Goal: Task Accomplishment & Management: Manage account settings

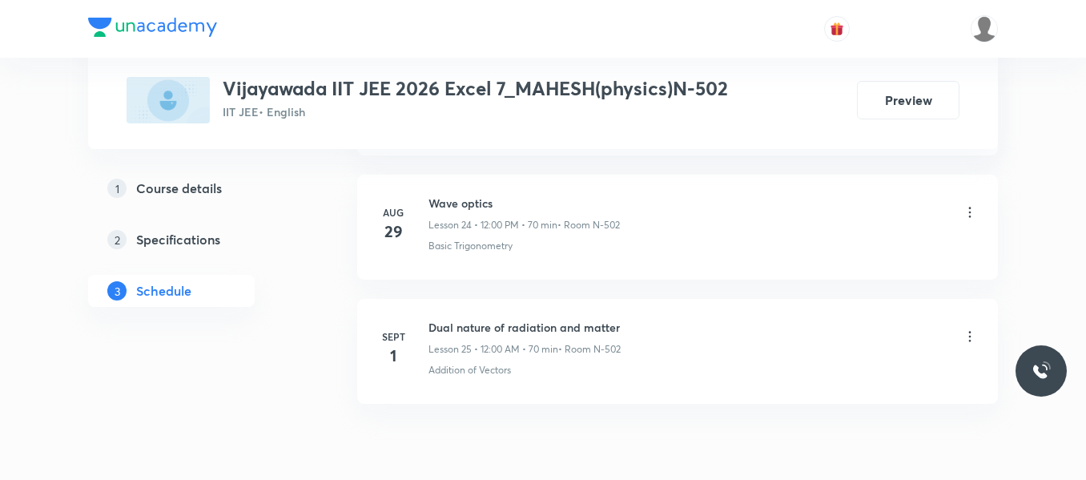
scroll to position [3907, 0]
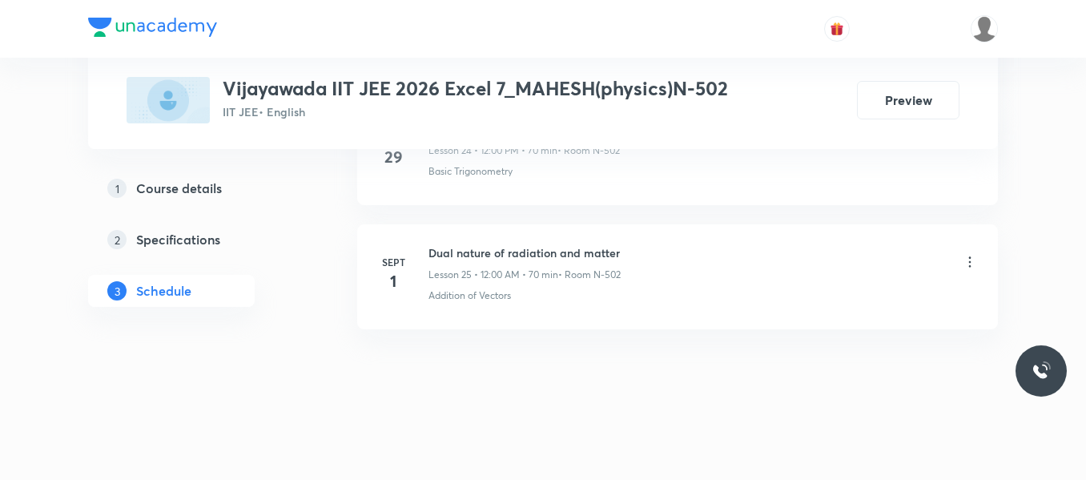
click at [970, 259] on icon at bounding box center [970, 262] width 16 height 16
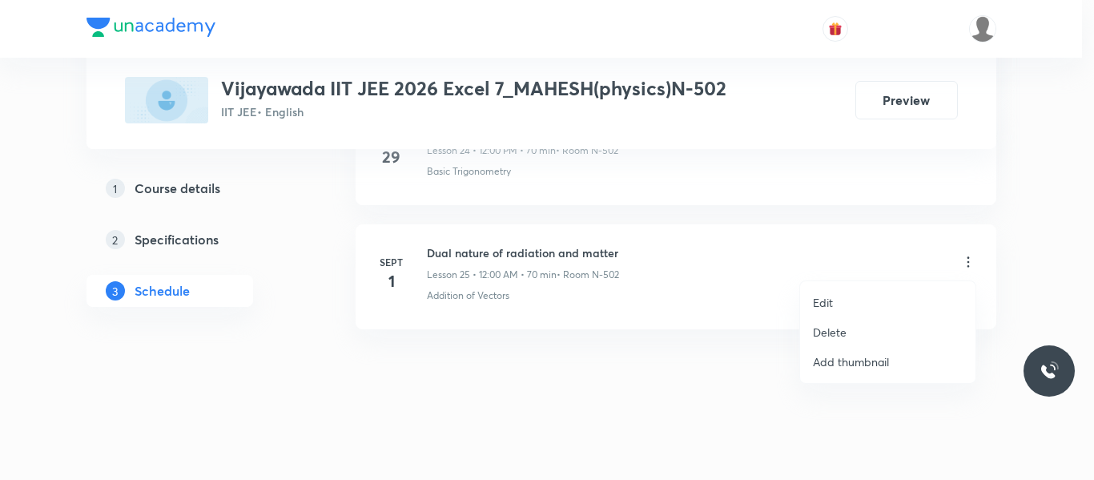
click at [830, 305] on p "Edit" at bounding box center [823, 302] width 20 height 17
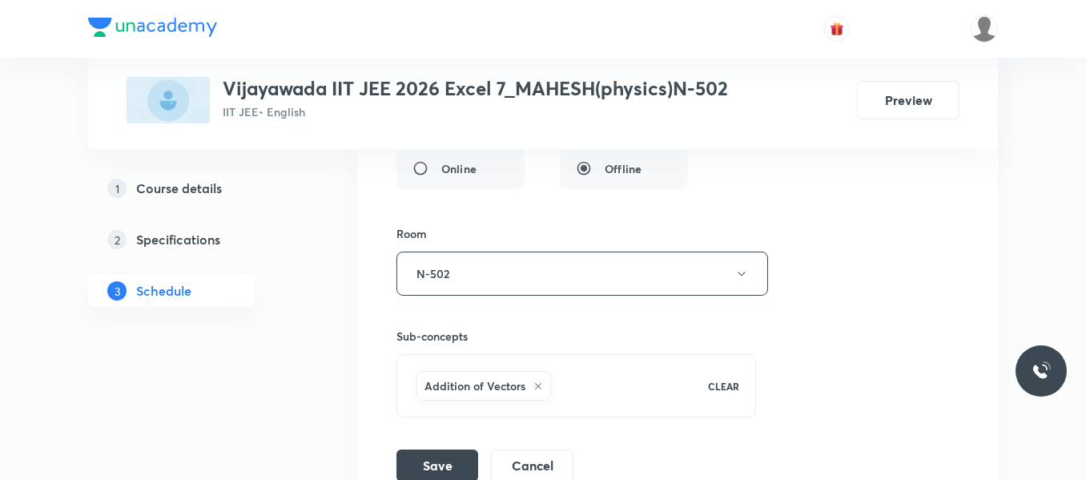
scroll to position [3787, 0]
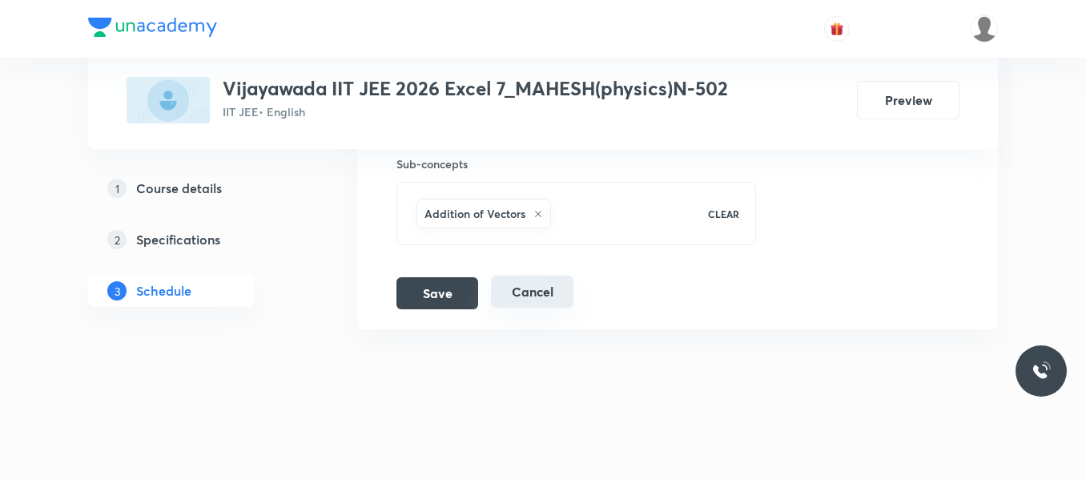
click at [528, 291] on button "Cancel" at bounding box center [532, 291] width 82 height 32
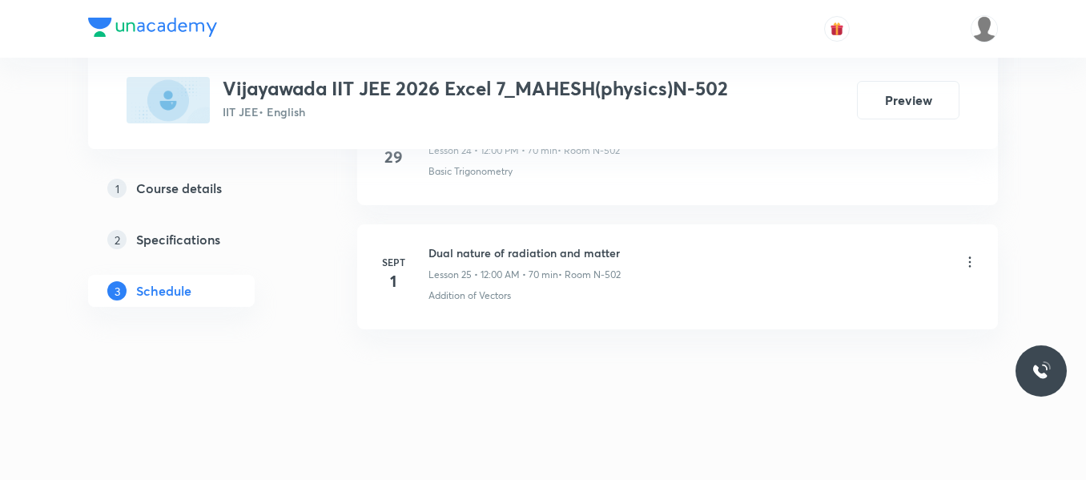
scroll to position [3171, 0]
drag, startPoint x: 427, startPoint y: 253, endPoint x: 627, endPoint y: 258, distance: 200.2
click at [627, 258] on div "Sept 1 Dual nature of radiation and matter Lesson 25 • 12:00 AM • 70 min • Room…" at bounding box center [677, 273] width 601 height 58
copy div "1 Dual nature of radiation and matter"
click at [972, 263] on icon at bounding box center [970, 262] width 16 height 16
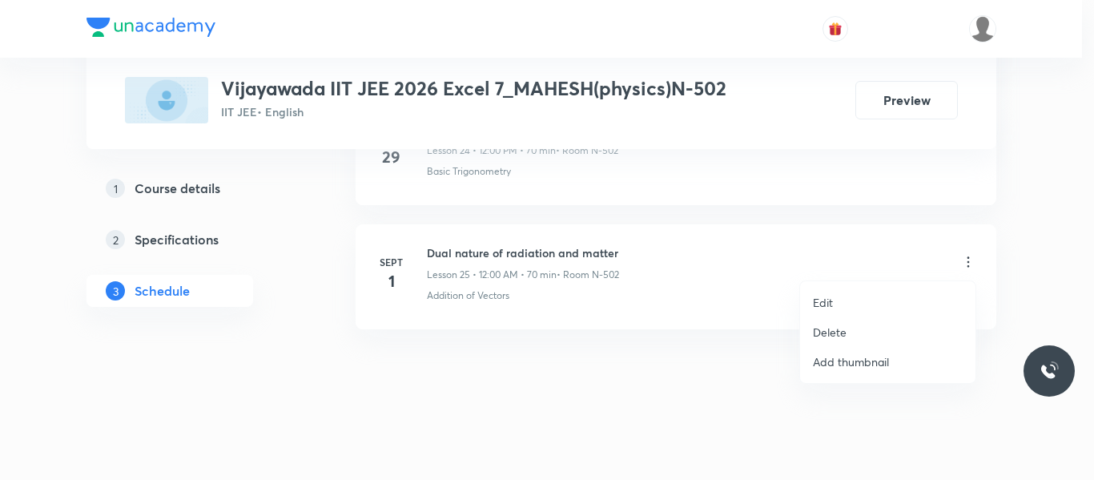
click at [840, 327] on p "Delete" at bounding box center [830, 331] width 34 height 17
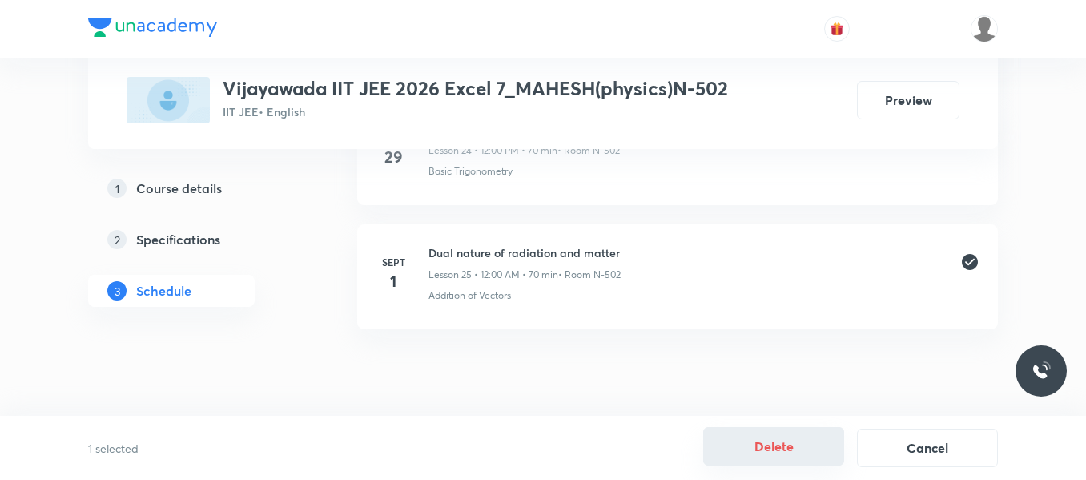
click at [803, 452] on button "Delete" at bounding box center [773, 446] width 141 height 38
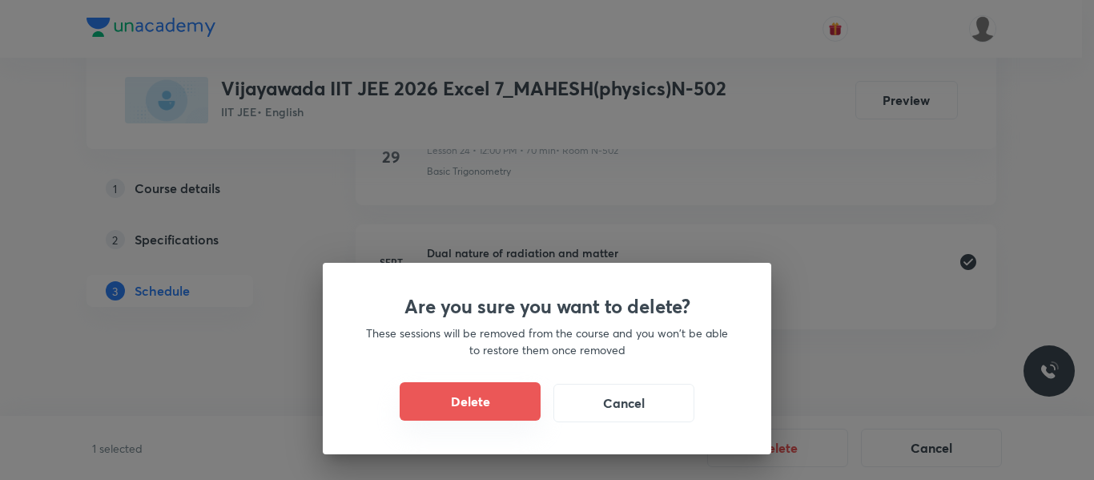
click at [495, 394] on button "Delete" at bounding box center [470, 401] width 141 height 38
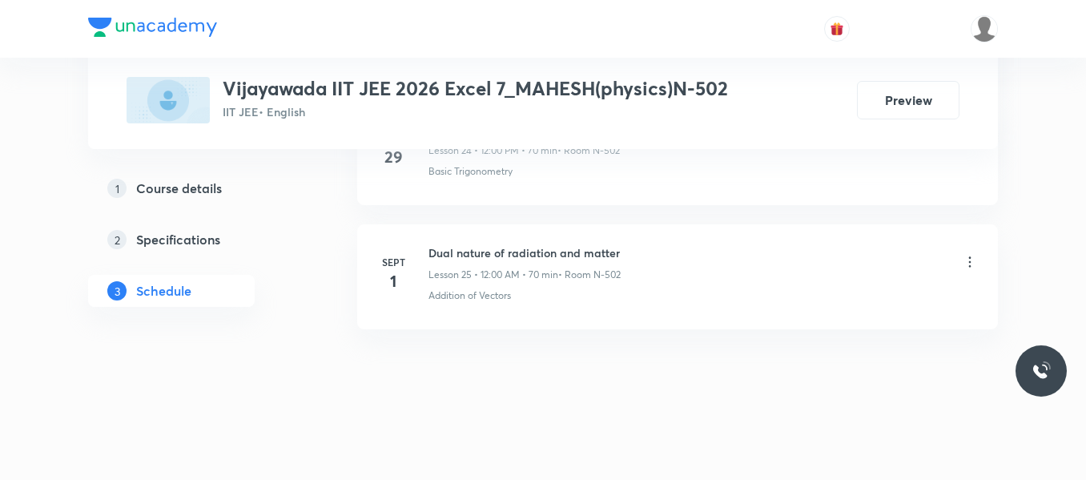
scroll to position [3047, 0]
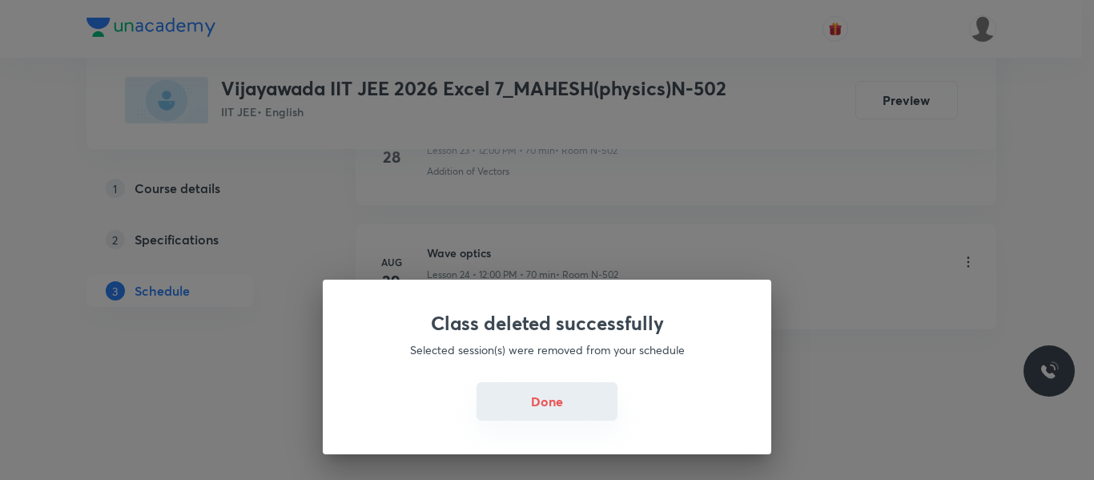
click at [515, 394] on button "Done" at bounding box center [546, 401] width 141 height 38
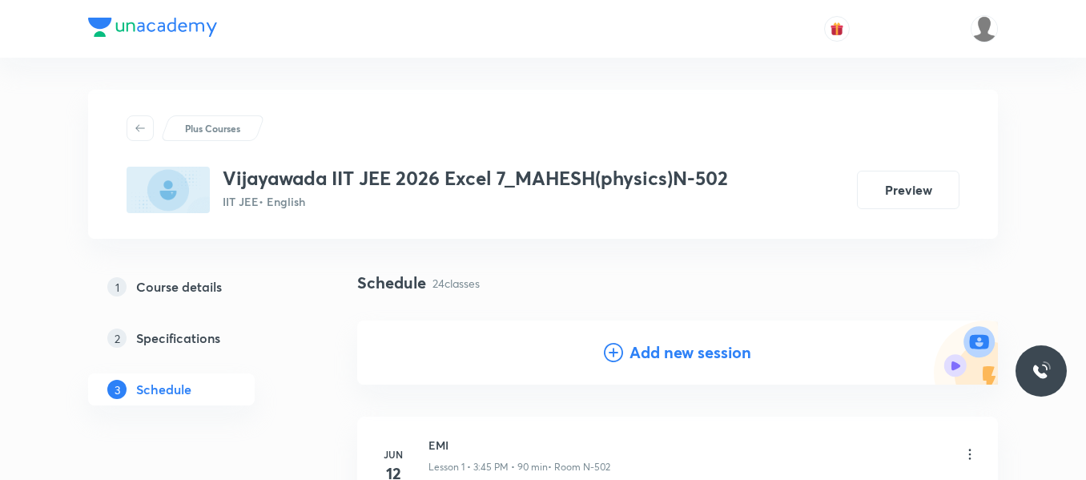
scroll to position [182, 0]
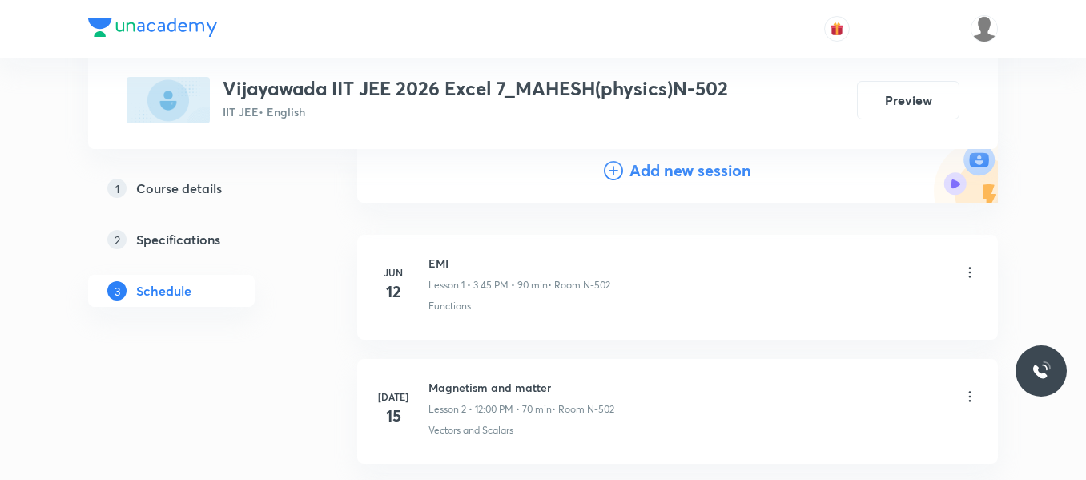
click at [609, 170] on icon at bounding box center [613, 170] width 19 height 19
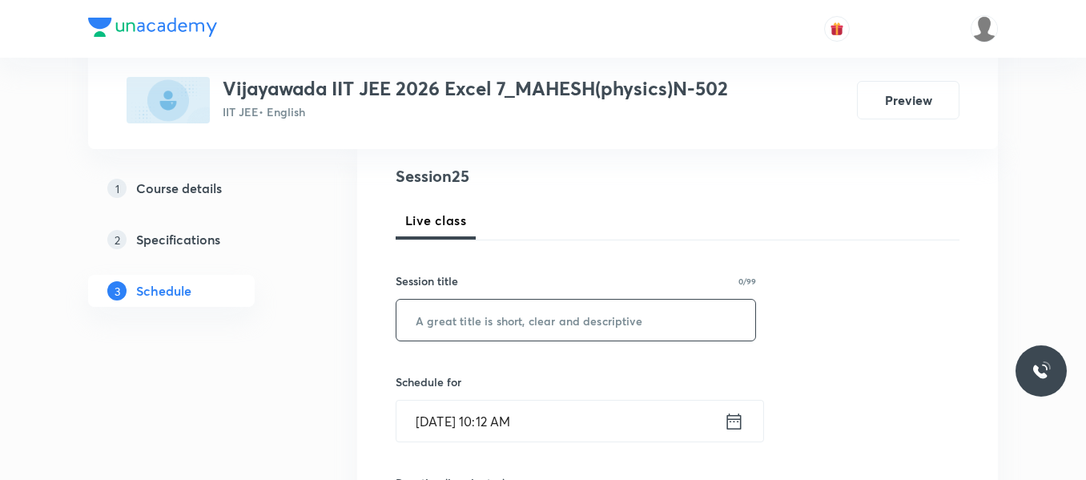
click at [436, 321] on input "text" at bounding box center [575, 319] width 359 height 41
paste input "1 Dual nature of radiation and matter"
click at [428, 318] on input "1 Dual nature of radiation and matter" at bounding box center [575, 319] width 359 height 41
type input "Dual nature of radiation and matter"
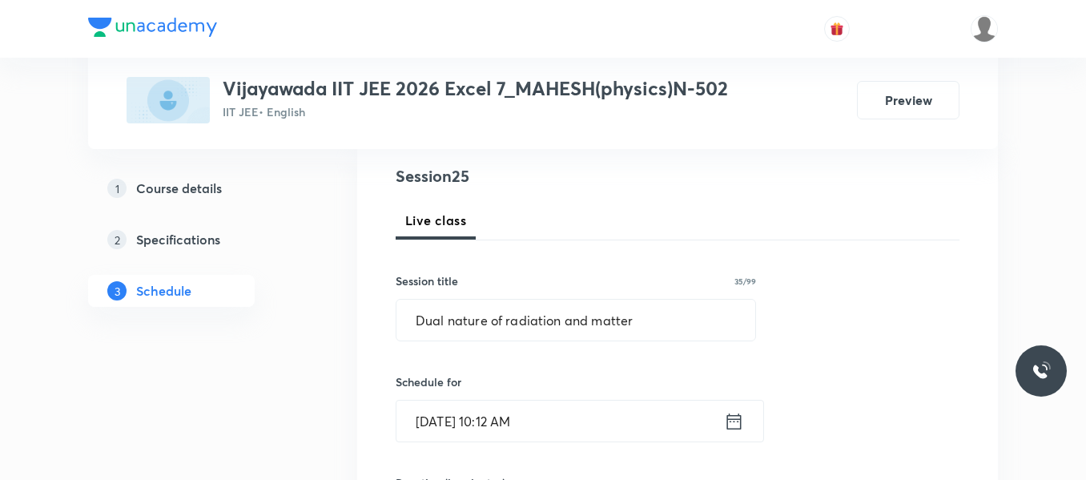
click at [729, 426] on icon at bounding box center [734, 421] width 20 height 22
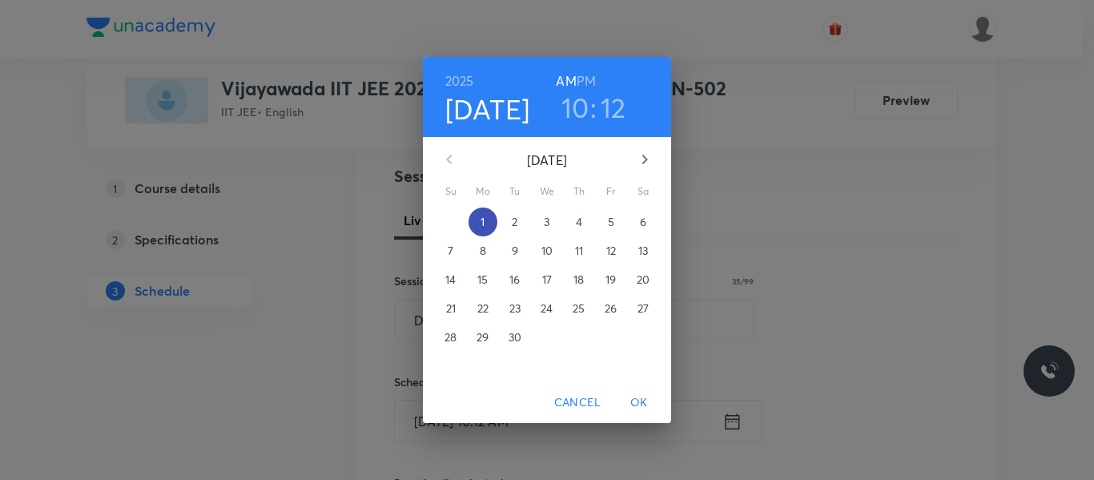
click at [489, 219] on span "1" at bounding box center [482, 222] width 29 height 16
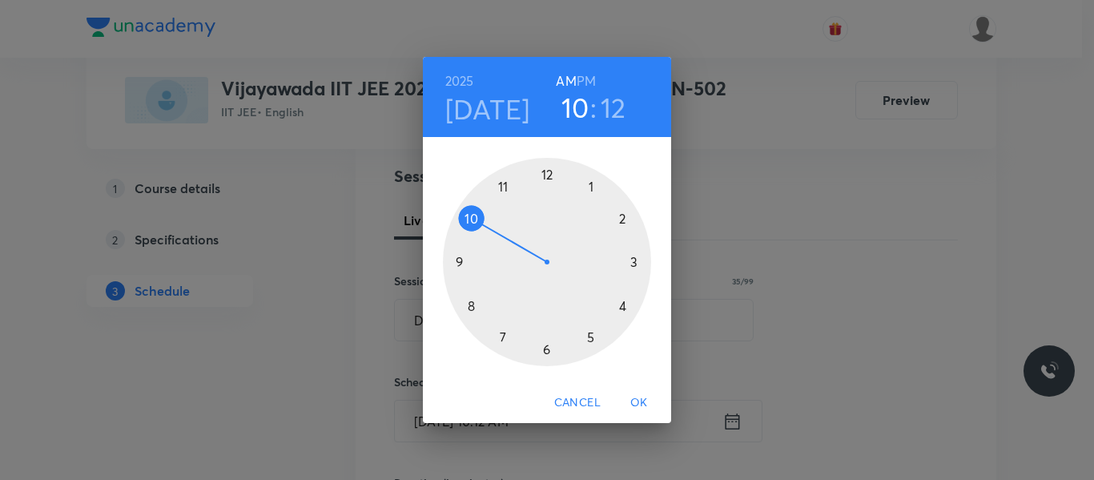
click at [545, 173] on div at bounding box center [547, 262] width 208 height 208
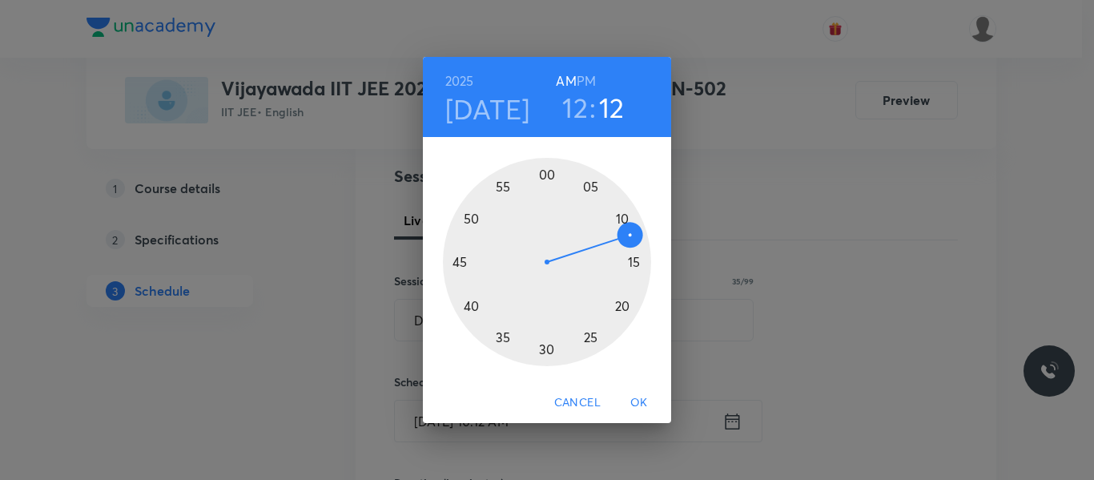
click at [588, 77] on h6 "PM" at bounding box center [586, 81] width 19 height 22
click at [547, 175] on div at bounding box center [547, 262] width 208 height 208
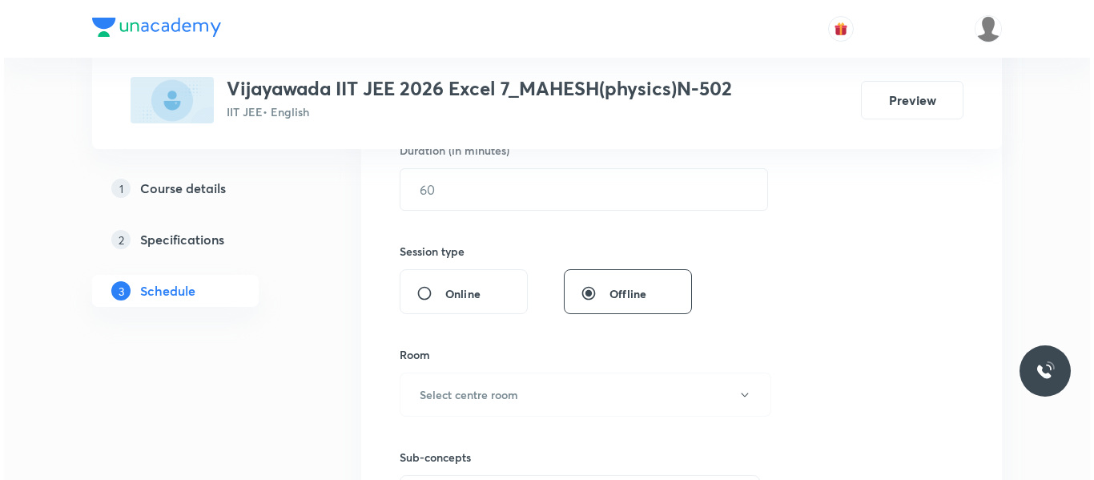
scroll to position [513, 0]
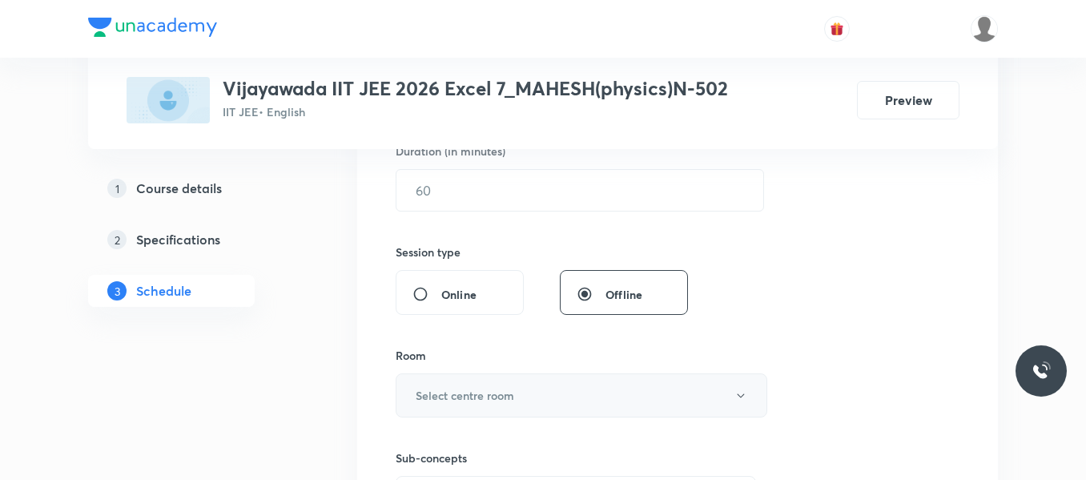
click at [460, 399] on h6 "Select centre room" at bounding box center [465, 395] width 98 height 17
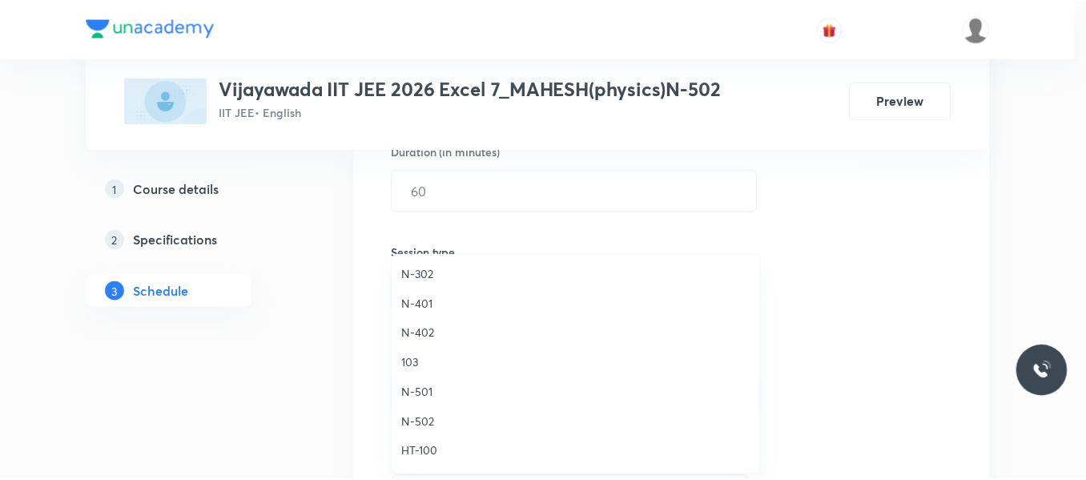
scroll to position [417, 0]
click at [428, 416] on span "N-502" at bounding box center [579, 421] width 351 height 17
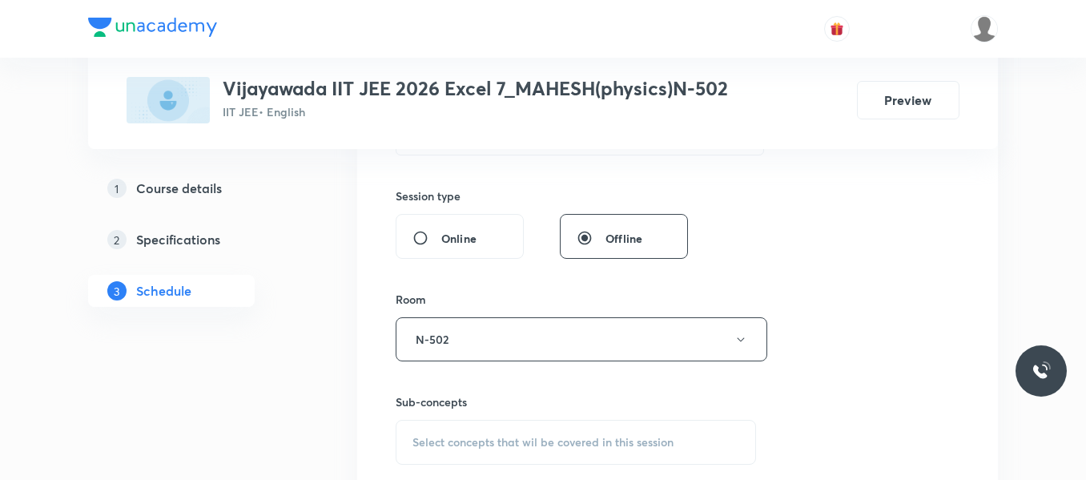
scroll to position [621, 0]
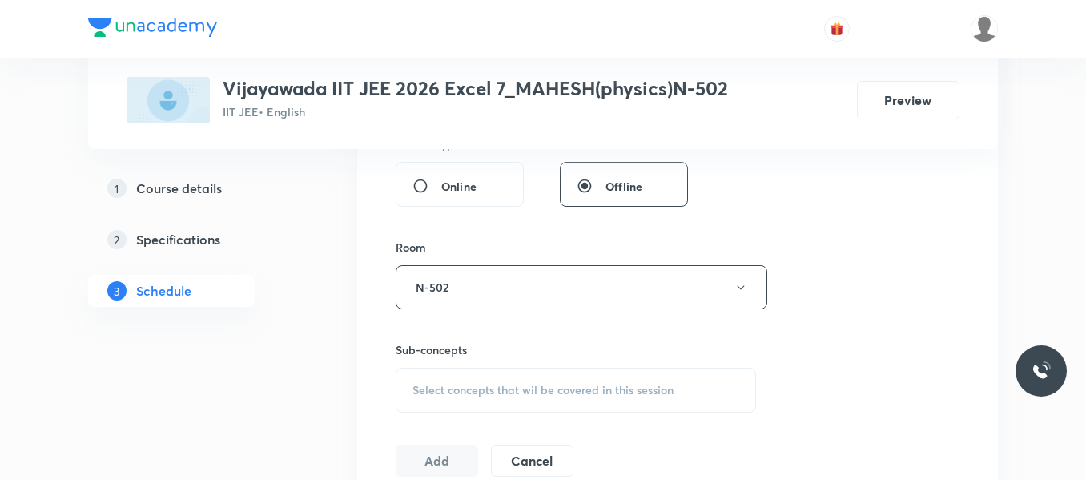
click at [446, 392] on span "Select concepts that wil be covered in this session" at bounding box center [542, 390] width 261 height 13
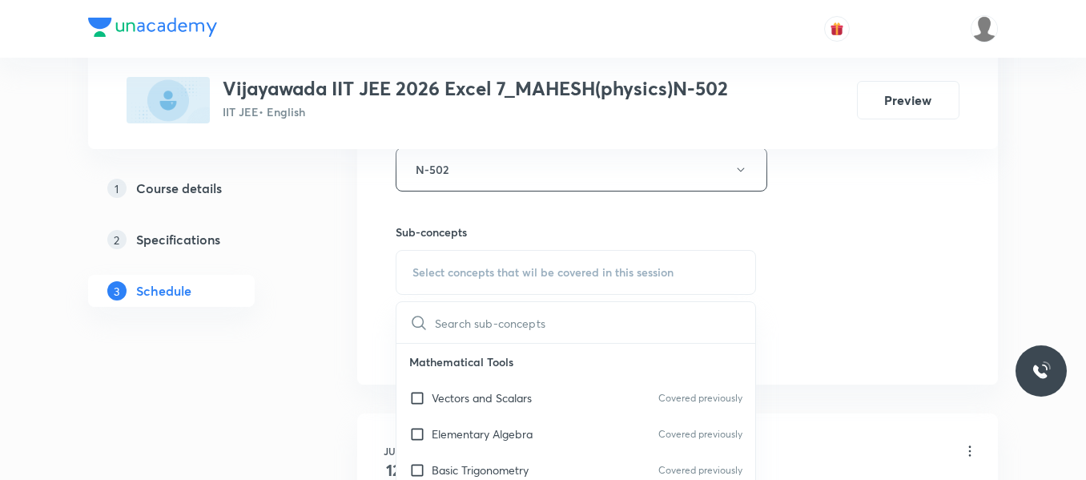
scroll to position [740, 0]
click at [453, 400] on p "Vectors and Scalars" at bounding box center [482, 396] width 100 height 17
checkbox input "true"
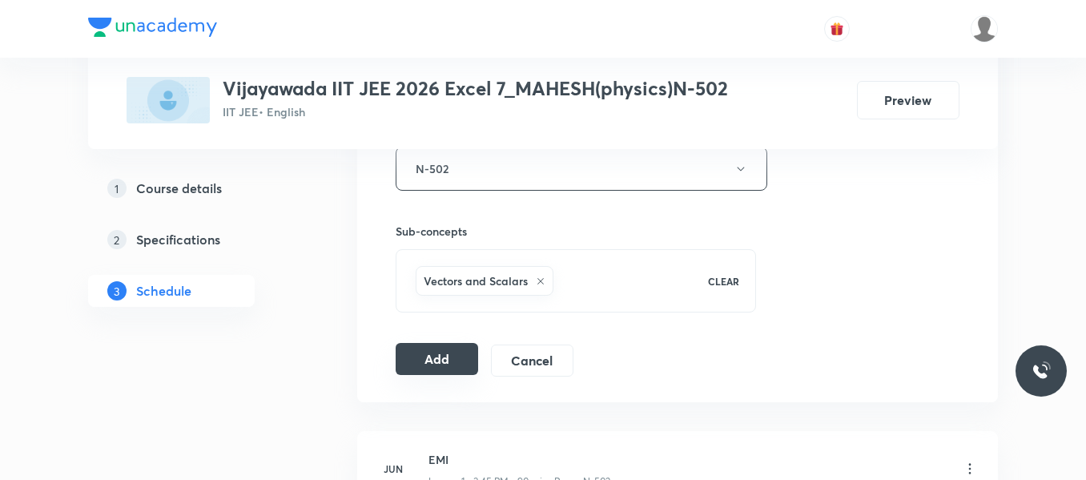
click at [421, 361] on button "Add" at bounding box center [437, 359] width 82 height 32
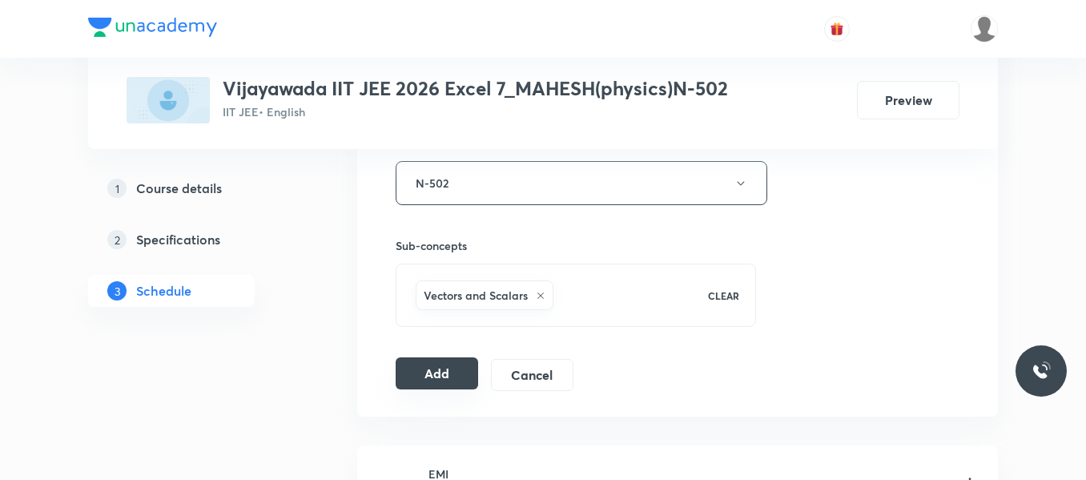
click at [441, 360] on button "Add" at bounding box center [437, 373] width 82 height 32
click at [437, 369] on button "Add" at bounding box center [437, 373] width 82 height 32
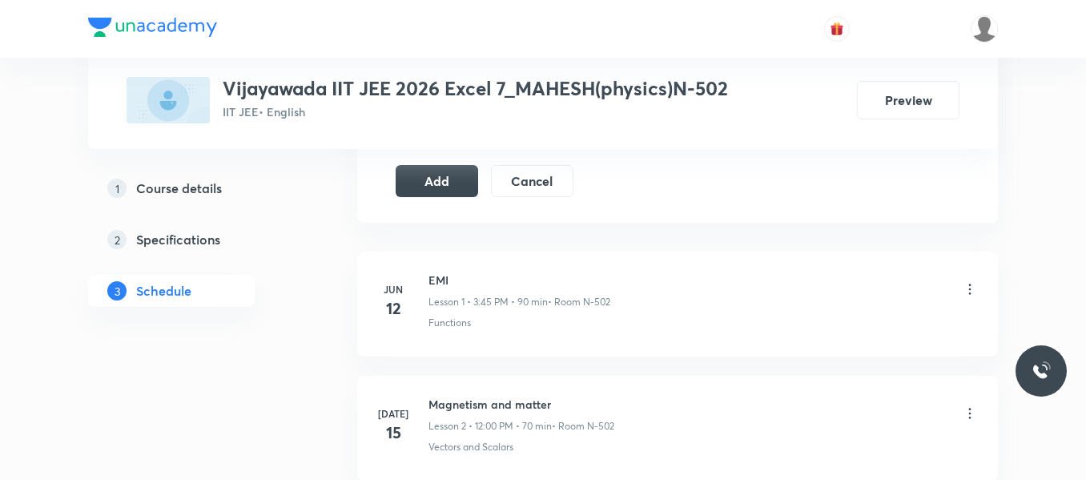
scroll to position [934, 0]
click at [453, 185] on button "Add" at bounding box center [437, 179] width 82 height 32
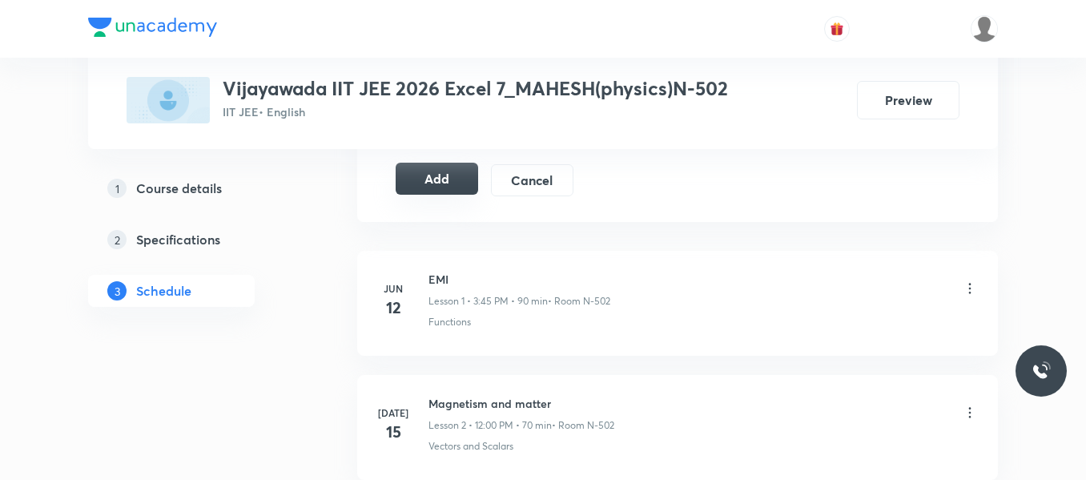
click at [453, 185] on button "Add" at bounding box center [437, 179] width 82 height 32
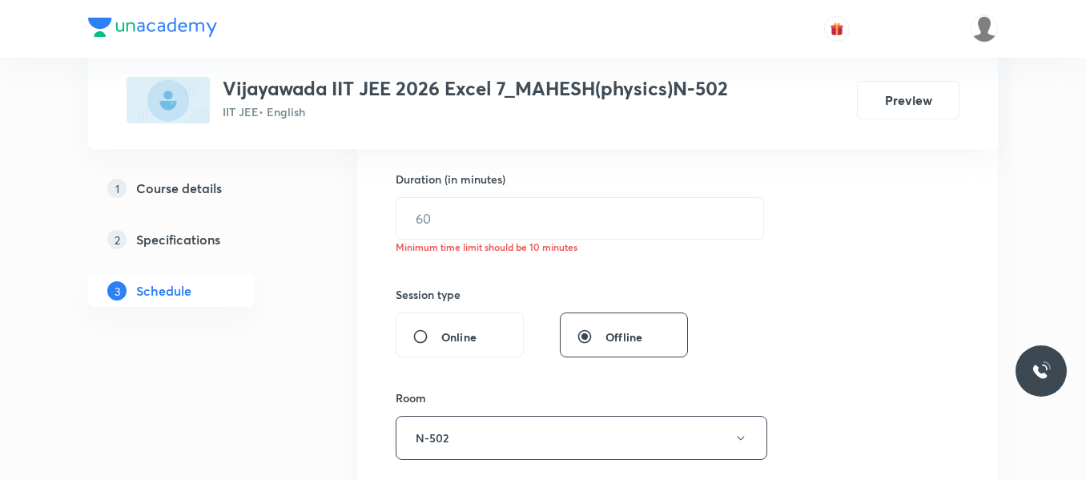
scroll to position [491, 0]
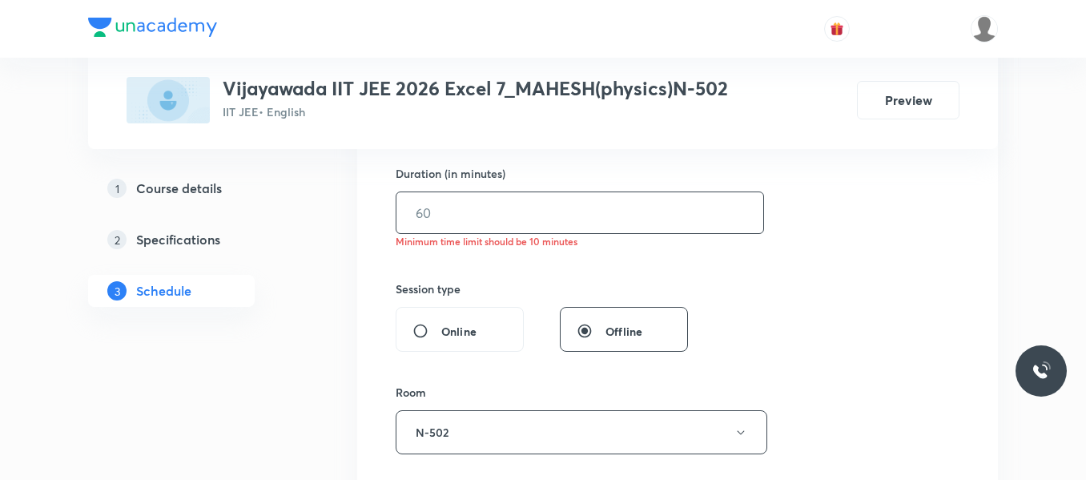
click at [466, 223] on input "text" at bounding box center [579, 212] width 367 height 41
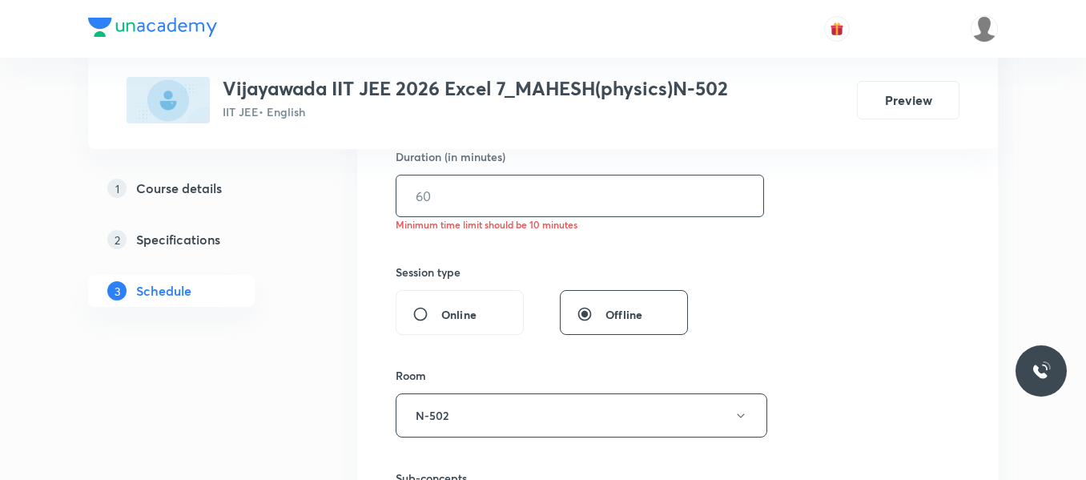
scroll to position [507, 0]
click at [445, 211] on input "text" at bounding box center [579, 196] width 367 height 41
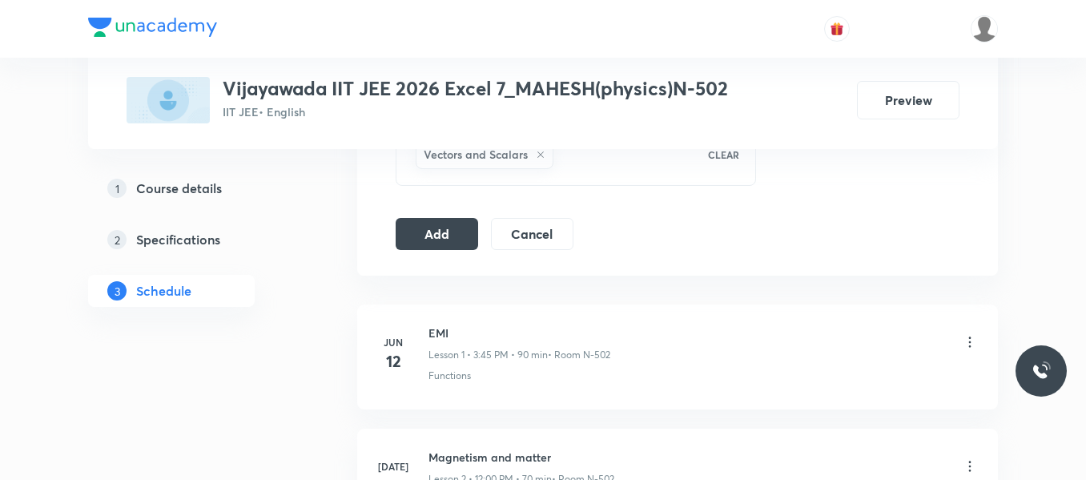
scroll to position [882, 0]
type input "70"
click at [432, 239] on button "Add" at bounding box center [437, 231] width 82 height 32
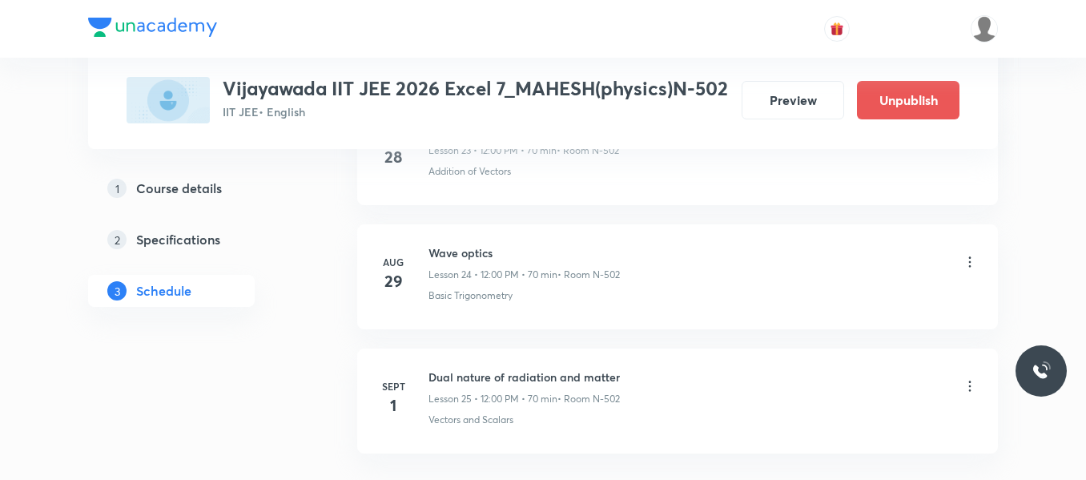
scroll to position [3191, 0]
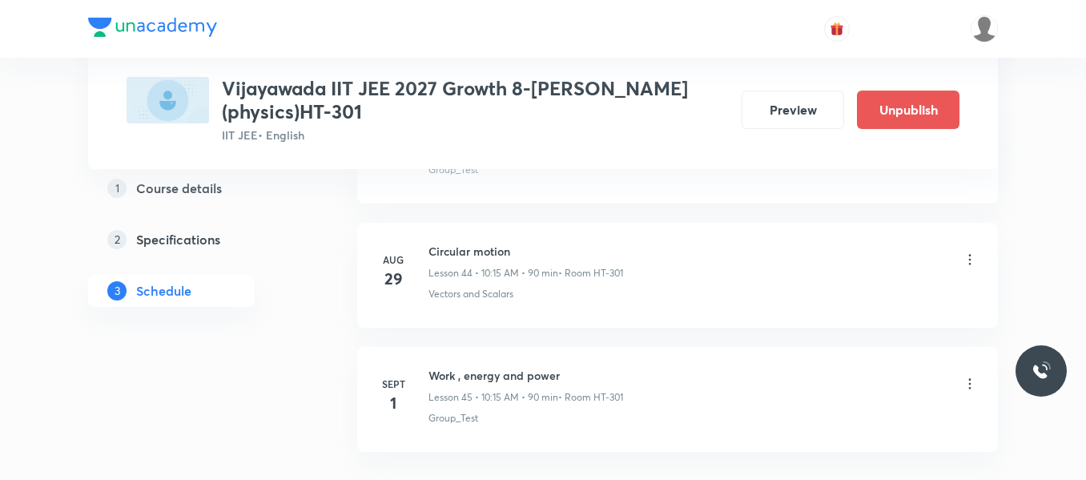
scroll to position [6409, 0]
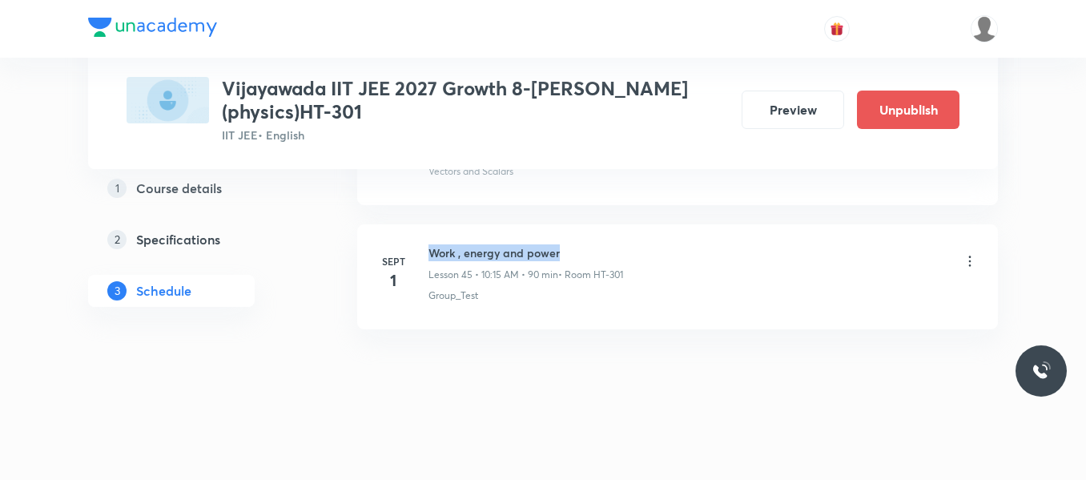
drag, startPoint x: 428, startPoint y: 251, endPoint x: 563, endPoint y: 247, distance: 134.6
click at [563, 247] on h6 "Work , energy and power" at bounding box center [525, 252] width 195 height 17
copy h6 "Work , energy and power"
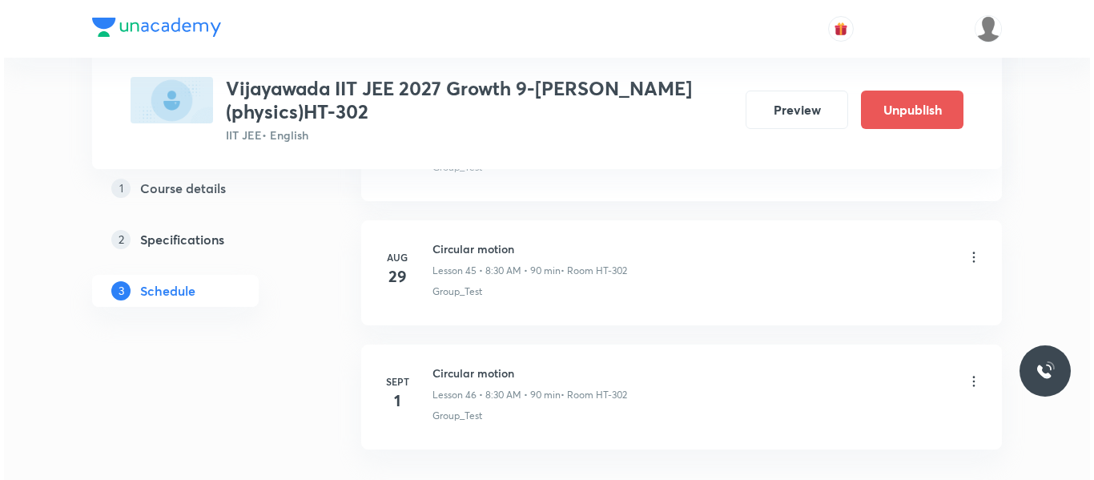
scroll to position [6533, 0]
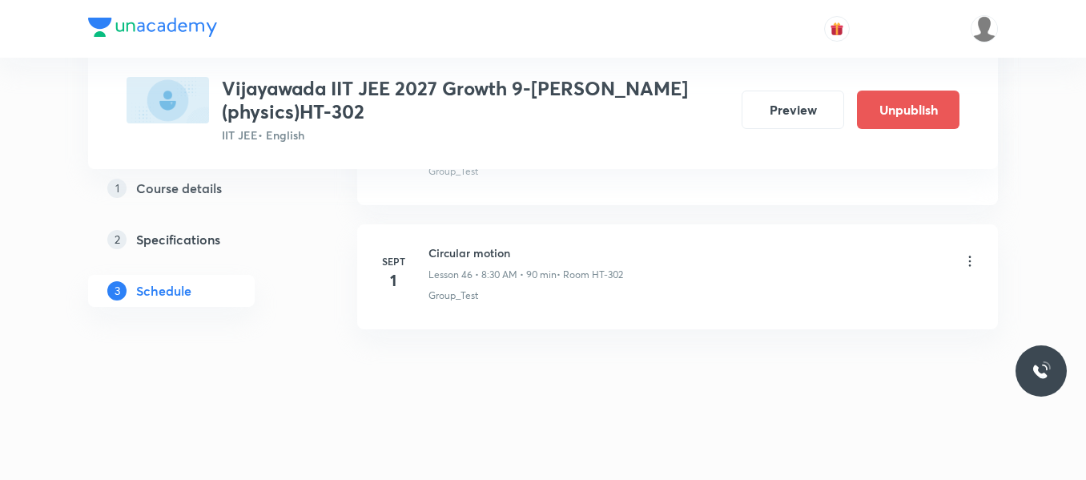
click at [972, 258] on icon at bounding box center [970, 261] width 16 height 16
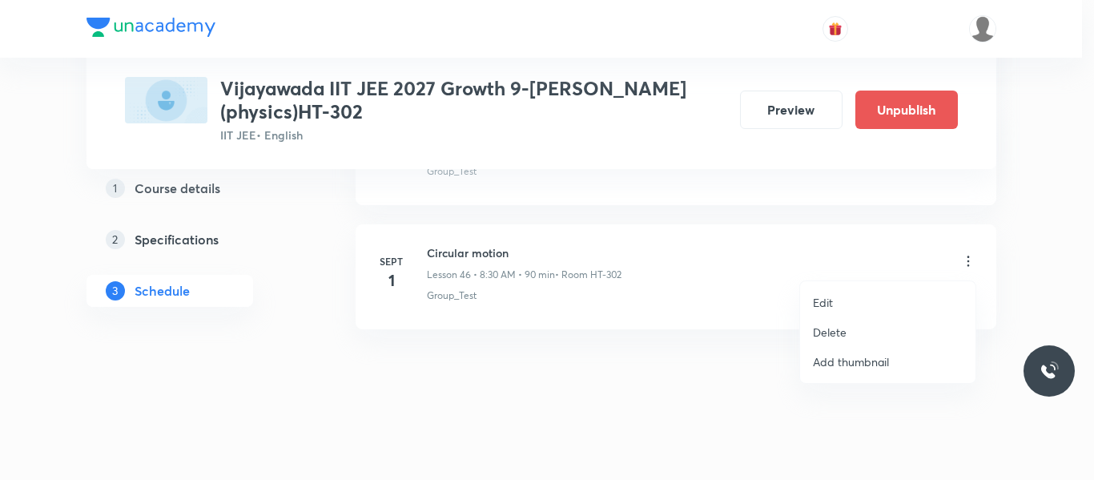
click at [826, 301] on p "Edit" at bounding box center [823, 302] width 20 height 17
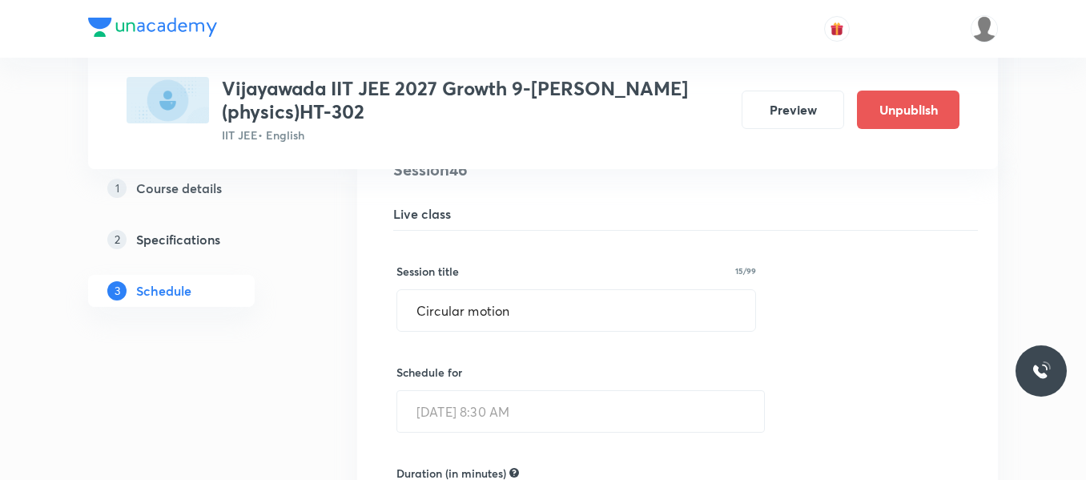
scroll to position [5792, 0]
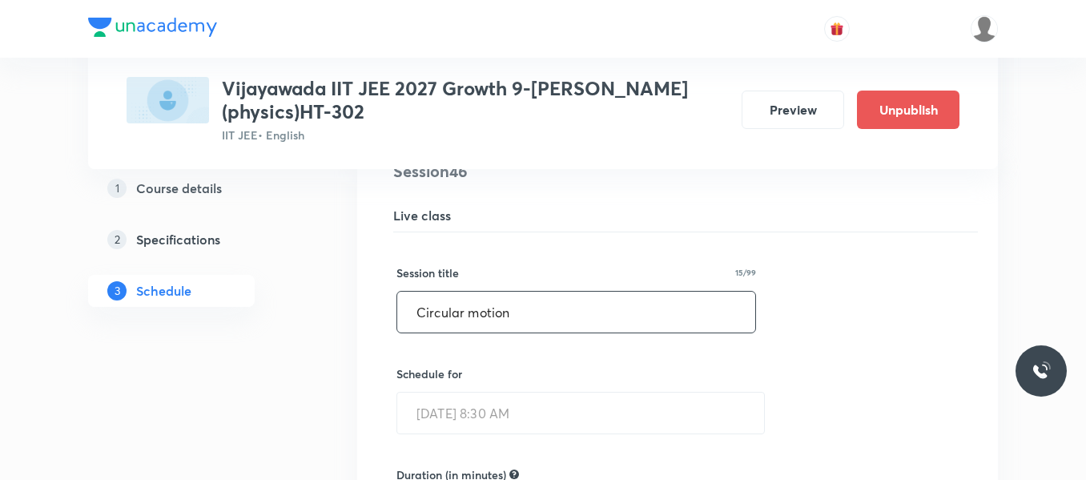
click at [540, 318] on input "Circular motion" at bounding box center [576, 311] width 358 height 41
paste input "Work , energy and power"
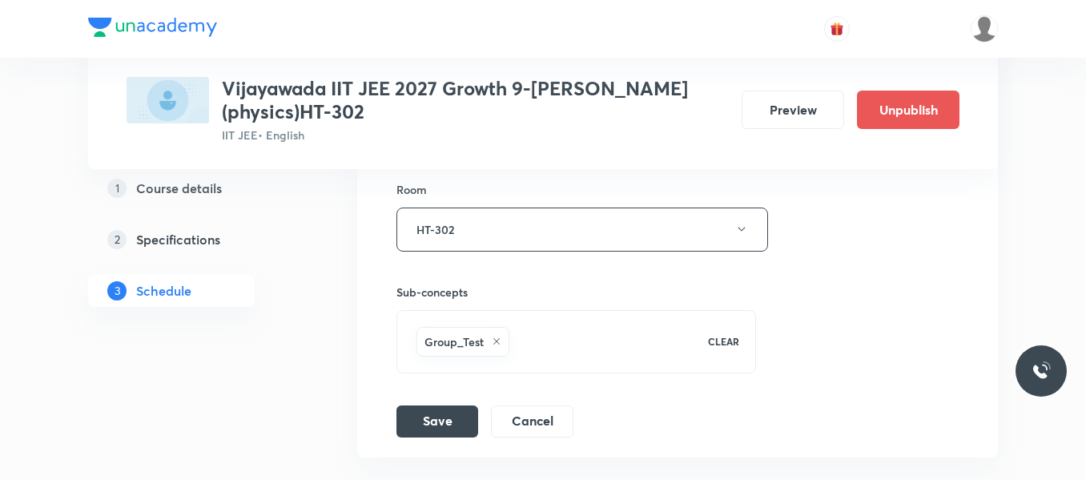
scroll to position [6413, 0]
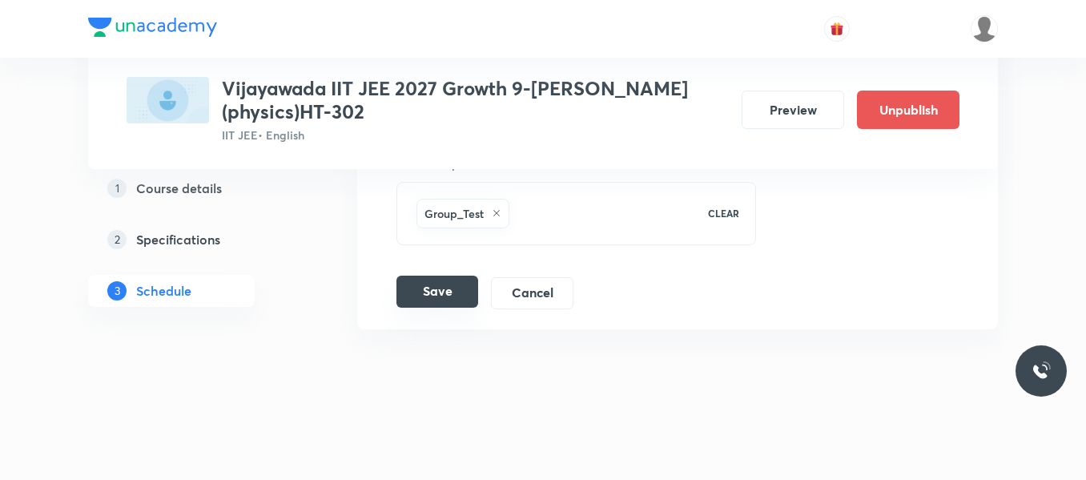
type input "Work , energy and power"
click at [442, 294] on button "Save" at bounding box center [437, 291] width 82 height 32
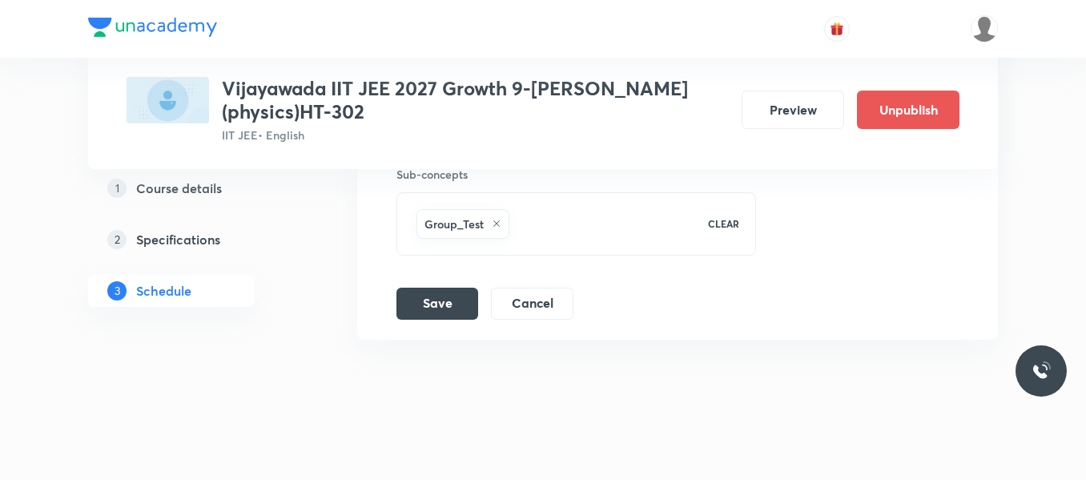
click at [442, 294] on button "Save" at bounding box center [437, 303] width 82 height 32
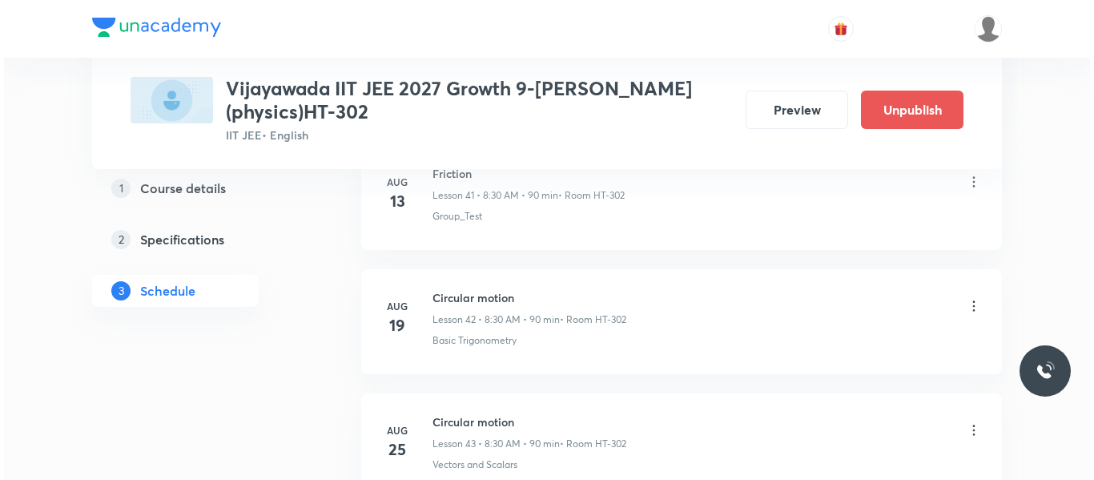
scroll to position [6533, 0]
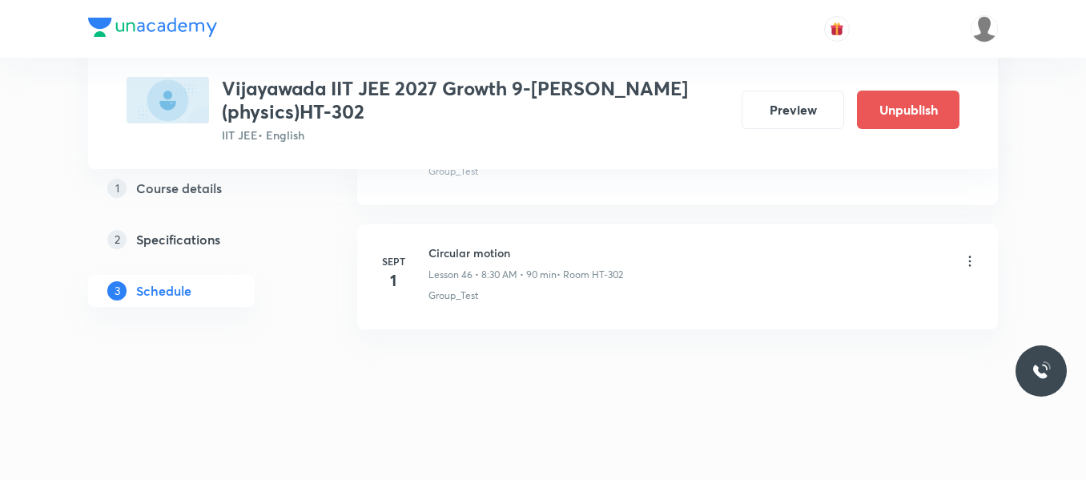
click at [972, 259] on icon at bounding box center [970, 261] width 16 height 16
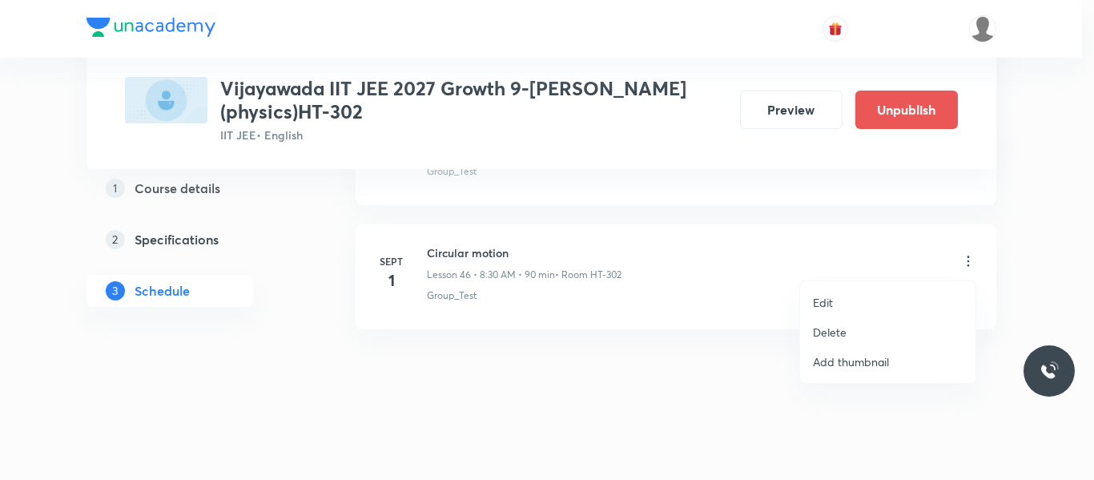
click at [811, 308] on li "Edit" at bounding box center [887, 302] width 175 height 30
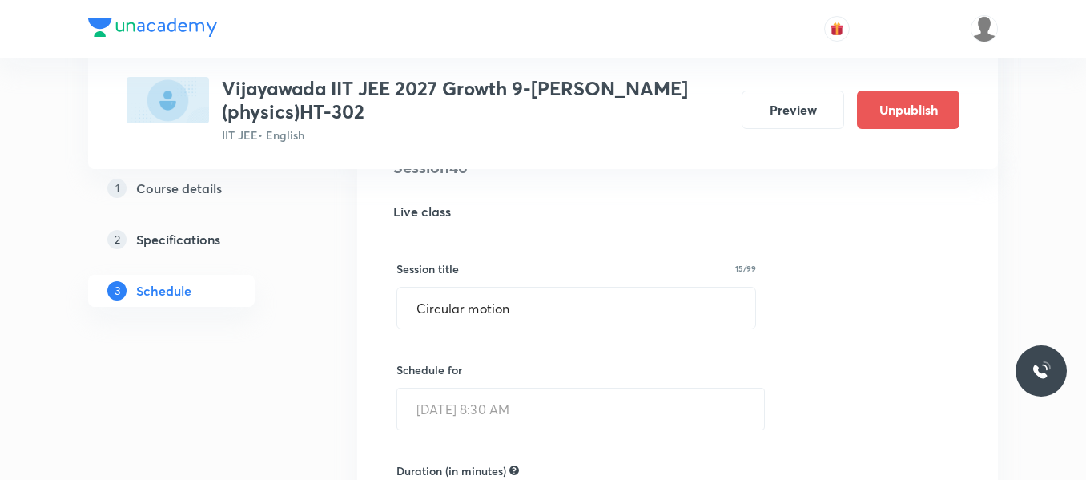
scroll to position [5798, 0]
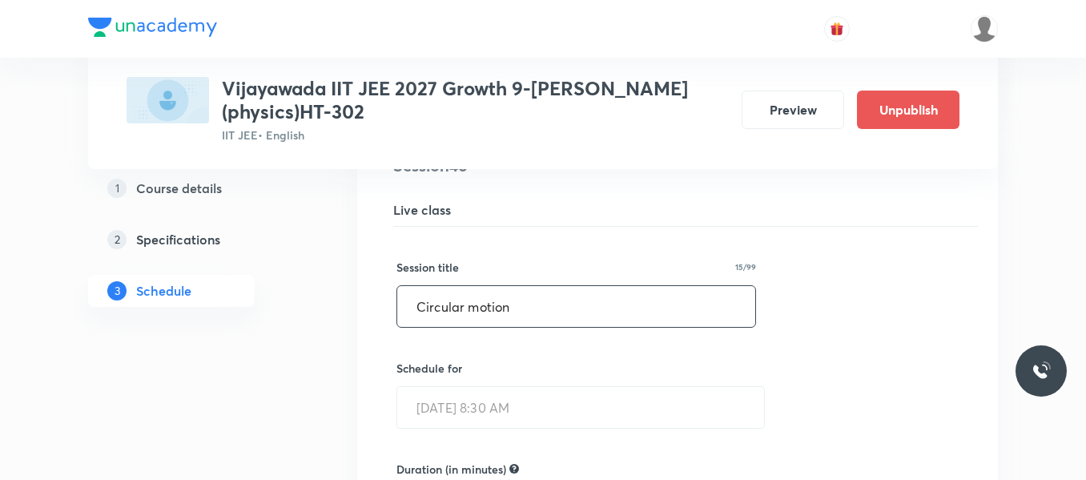
click at [627, 307] on input "Circular motion" at bounding box center [576, 306] width 358 height 41
paste input "Work , energy and power"
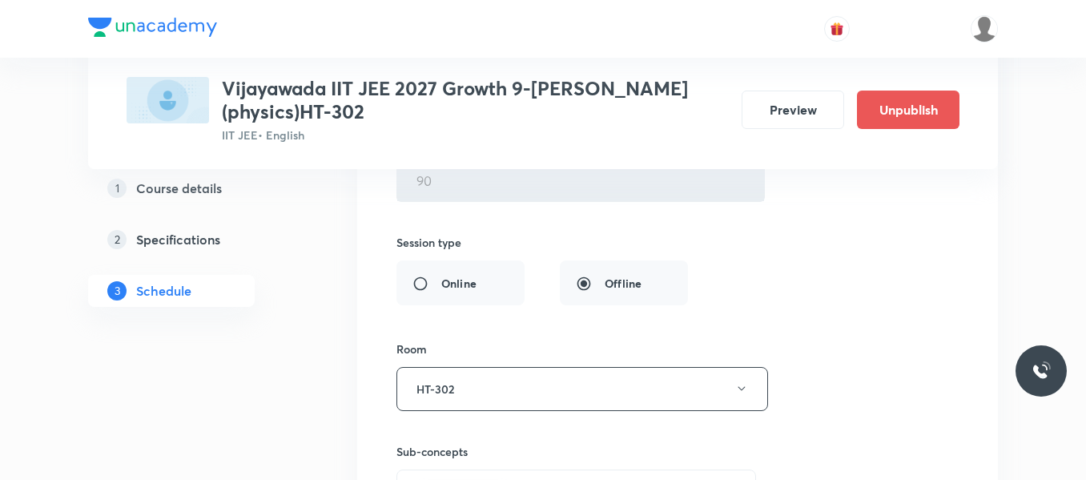
scroll to position [6413, 0]
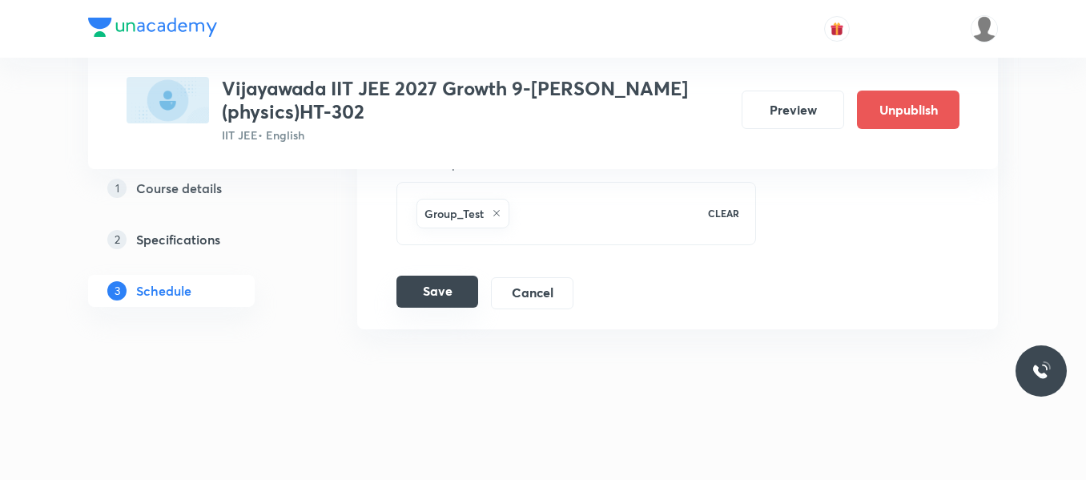
type input "Work , energy and power"
click at [421, 288] on button "Save" at bounding box center [437, 291] width 82 height 32
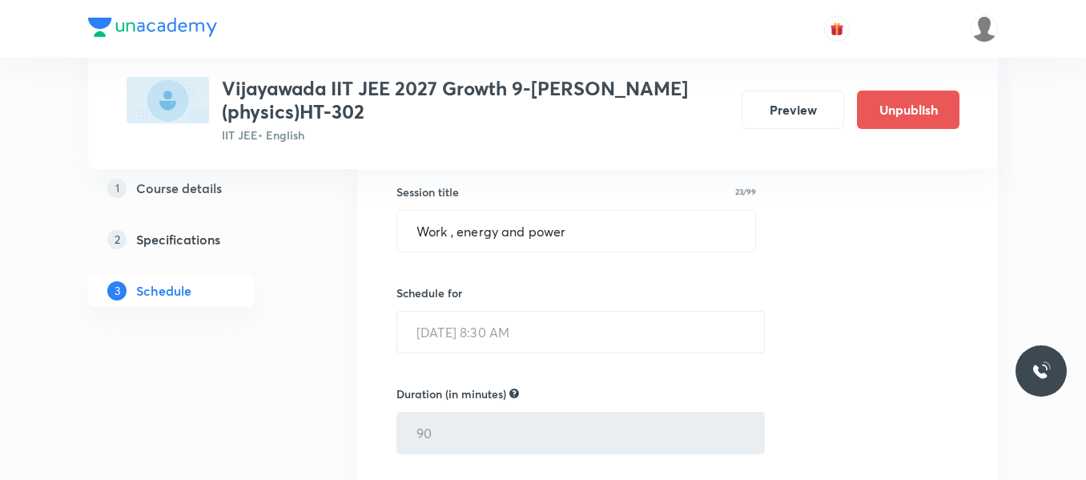
scroll to position [5874, 0]
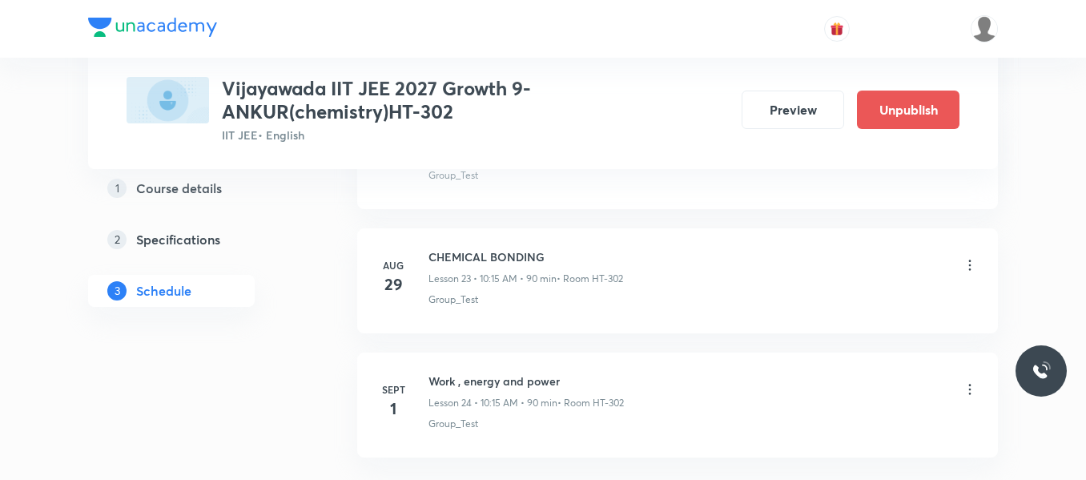
scroll to position [3674, 0]
drag, startPoint x: 428, startPoint y: 258, endPoint x: 548, endPoint y: 261, distance: 119.3
click at [548, 261] on h6 "CHEMICAL BONDING" at bounding box center [525, 257] width 195 height 17
copy h6 "CHEMICAL BONDING"
click at [968, 388] on icon at bounding box center [970, 390] width 16 height 16
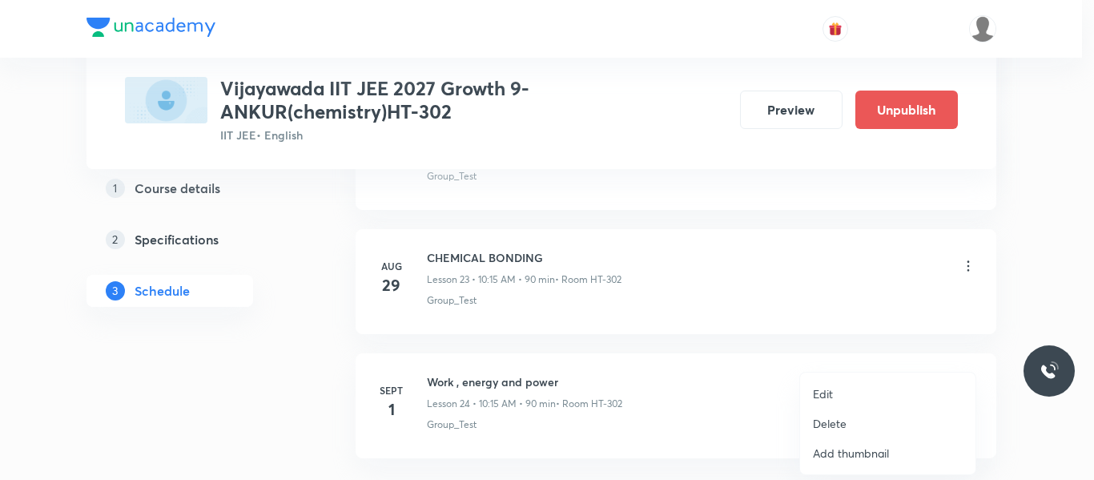
click at [826, 385] on p "Edit" at bounding box center [823, 393] width 20 height 17
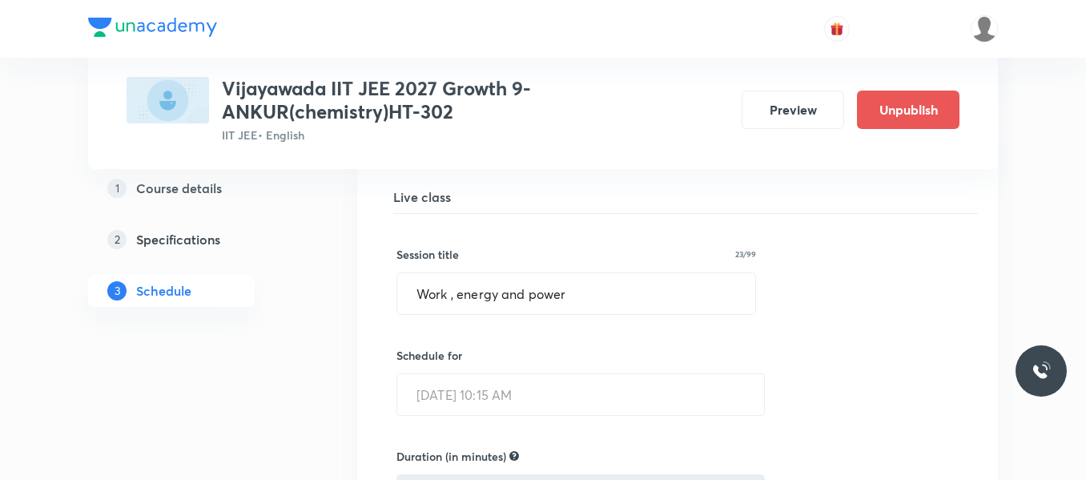
scroll to position [3079, 0]
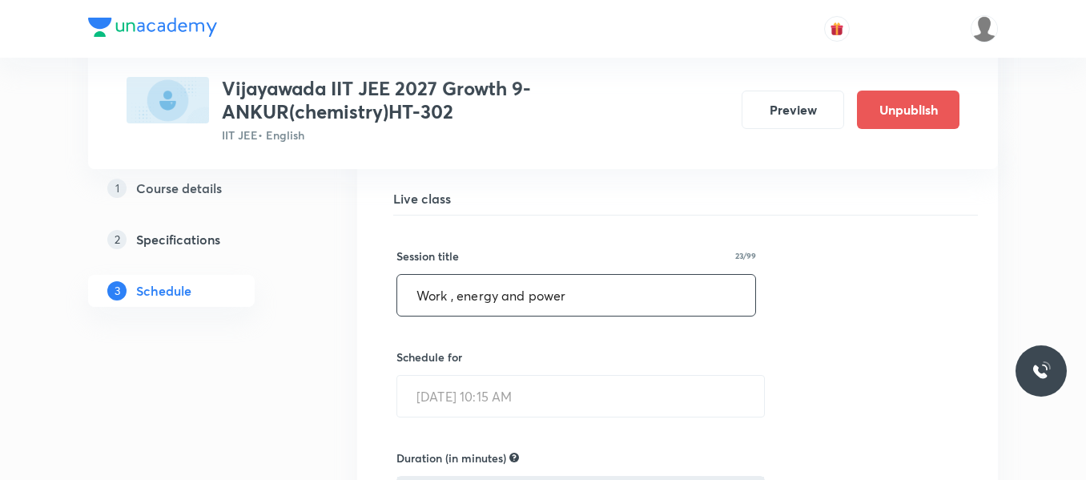
click at [564, 291] on input "Work , energy and power" at bounding box center [576, 295] width 358 height 41
paste input "CHEMICAL BONDING"
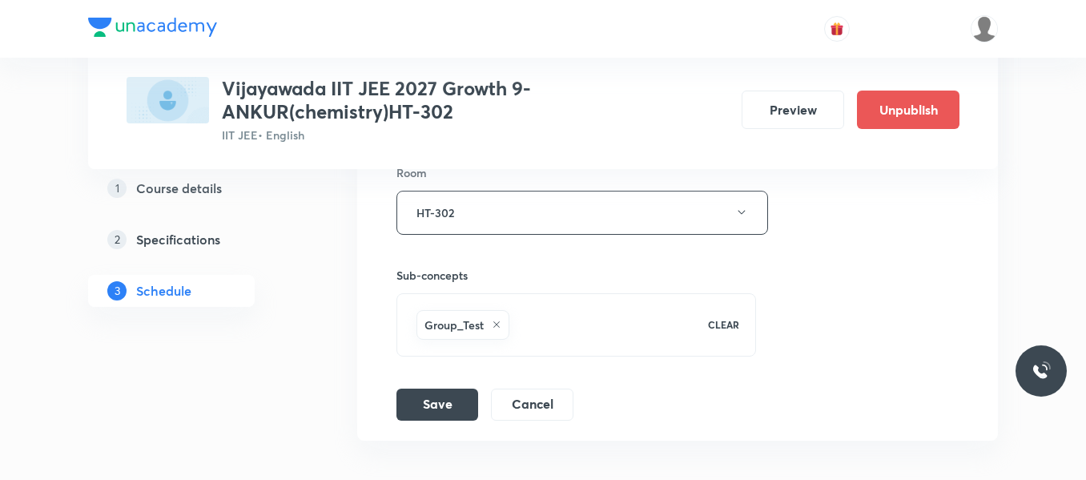
scroll to position [3572, 0]
type input "CHEMICAL BONDING"
click at [436, 401] on button "Save" at bounding box center [437, 402] width 82 height 32
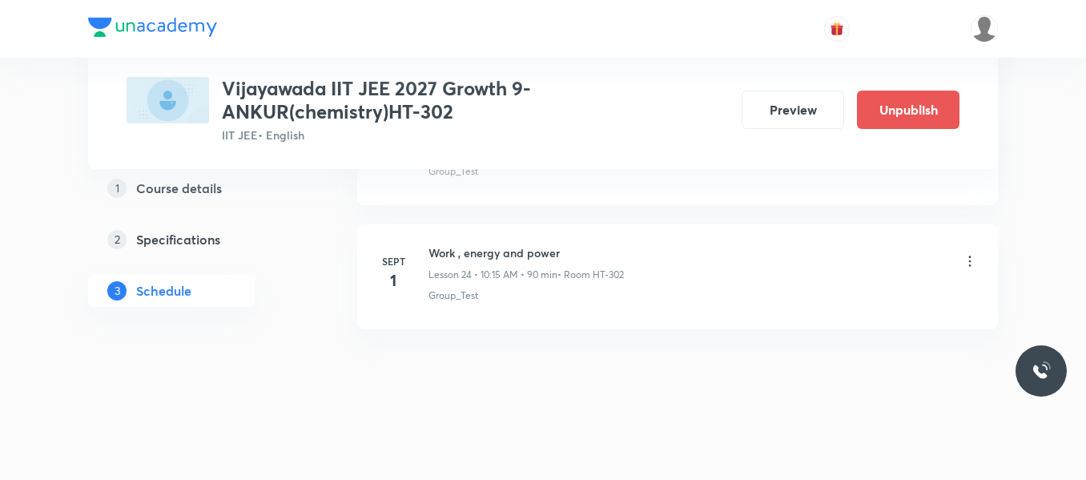
scroll to position [3067, 0]
click at [971, 260] on icon at bounding box center [970, 261] width 16 height 16
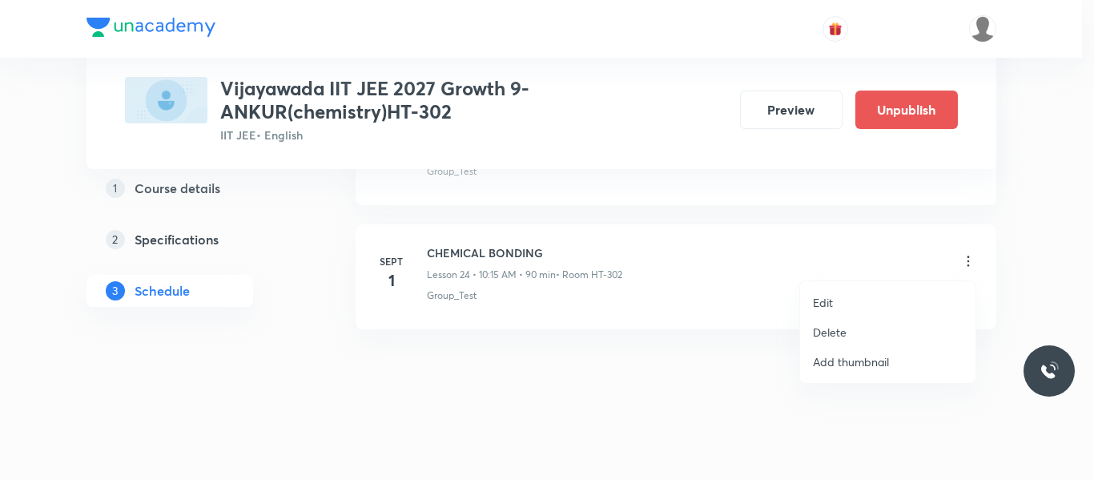
click at [826, 303] on p "Edit" at bounding box center [823, 302] width 20 height 17
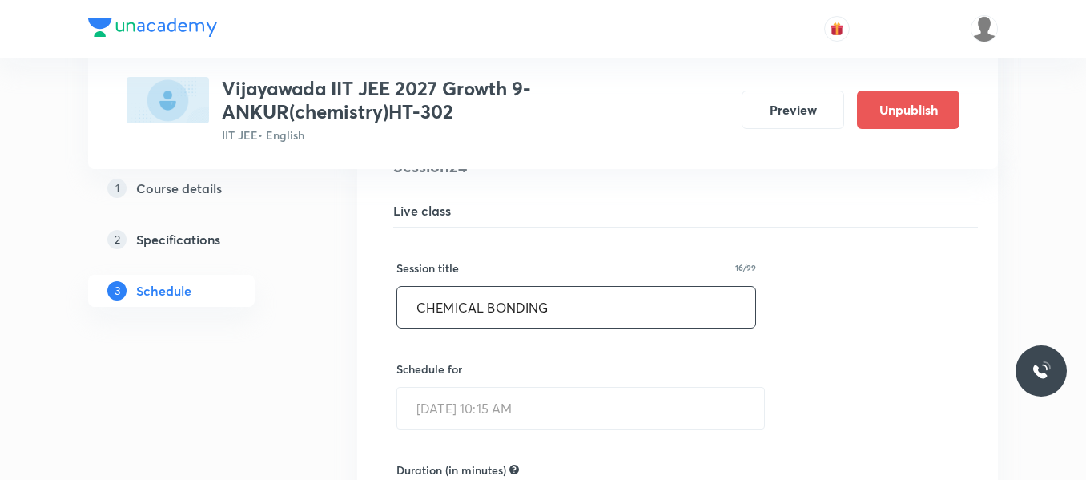
click at [613, 297] on input "CHEMICAL BONDING" at bounding box center [576, 307] width 358 height 41
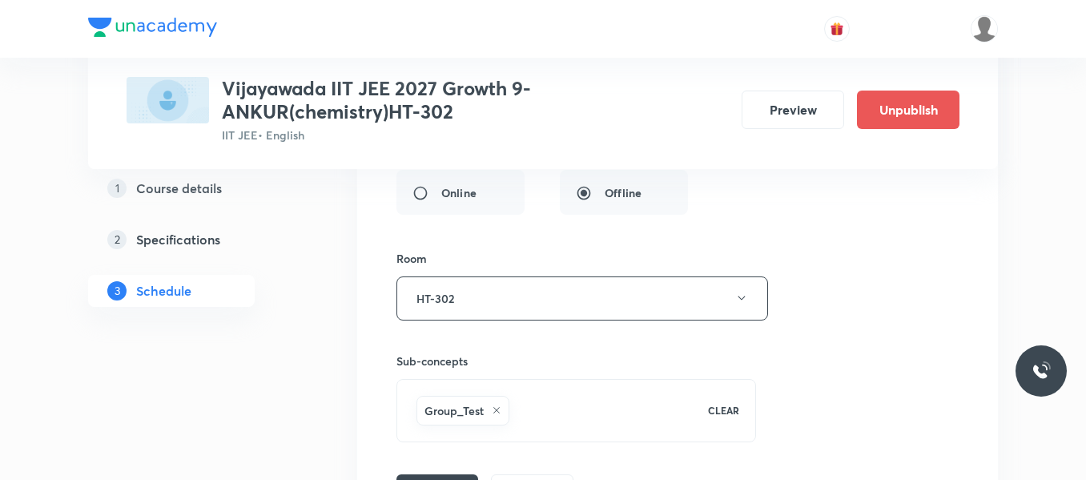
scroll to position [3681, 0]
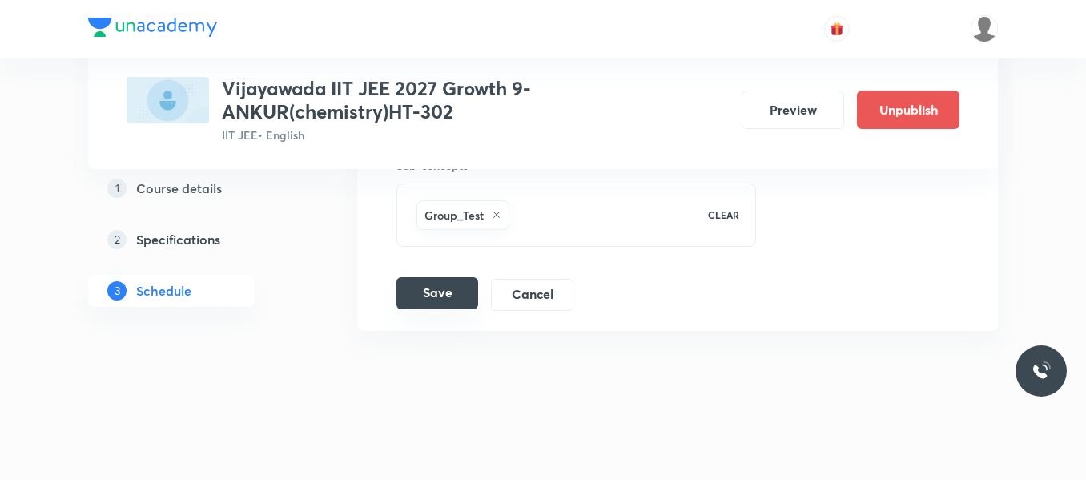
type input "CHEMICAL Equilibrium"
click at [467, 295] on button "Save" at bounding box center [437, 293] width 82 height 32
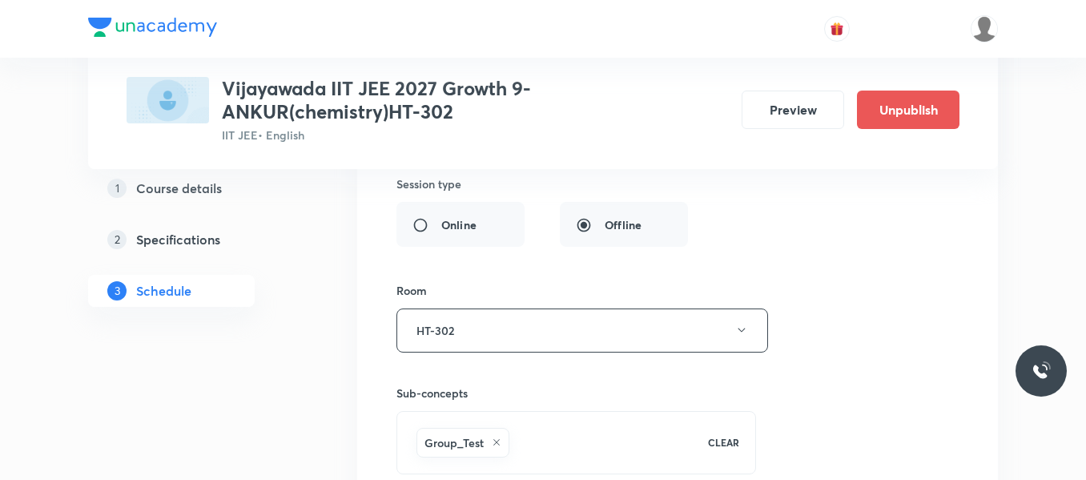
scroll to position [3693, 0]
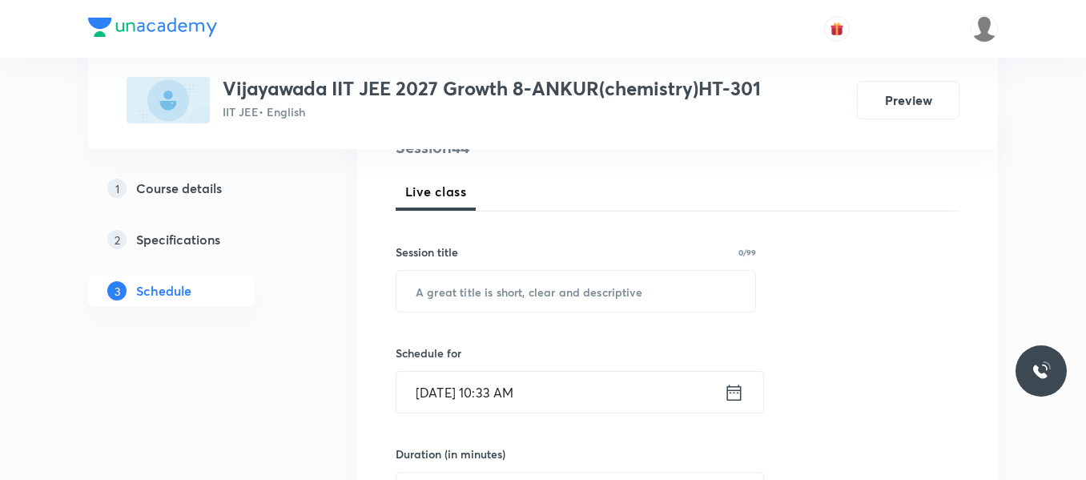
scroll to position [213, 0]
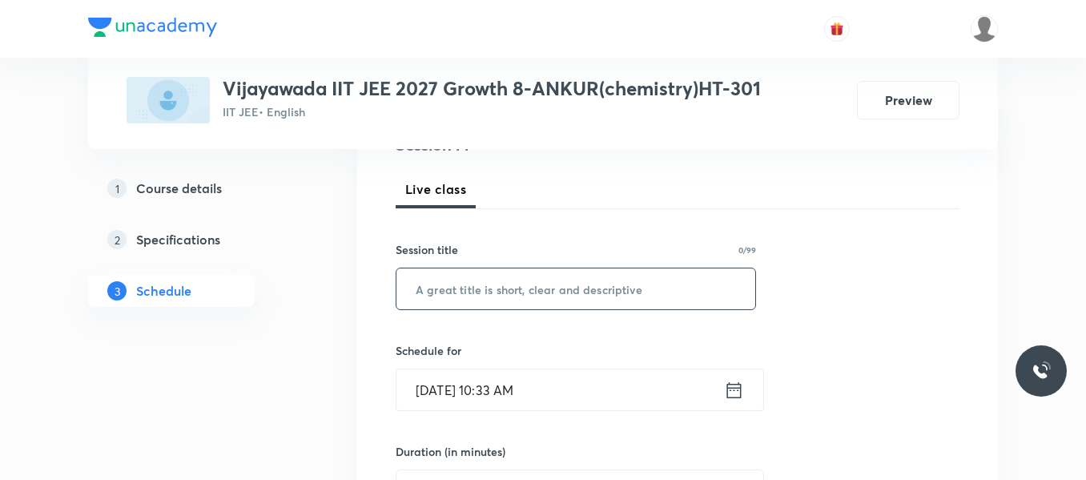
click at [527, 290] on input "text" at bounding box center [575, 288] width 359 height 41
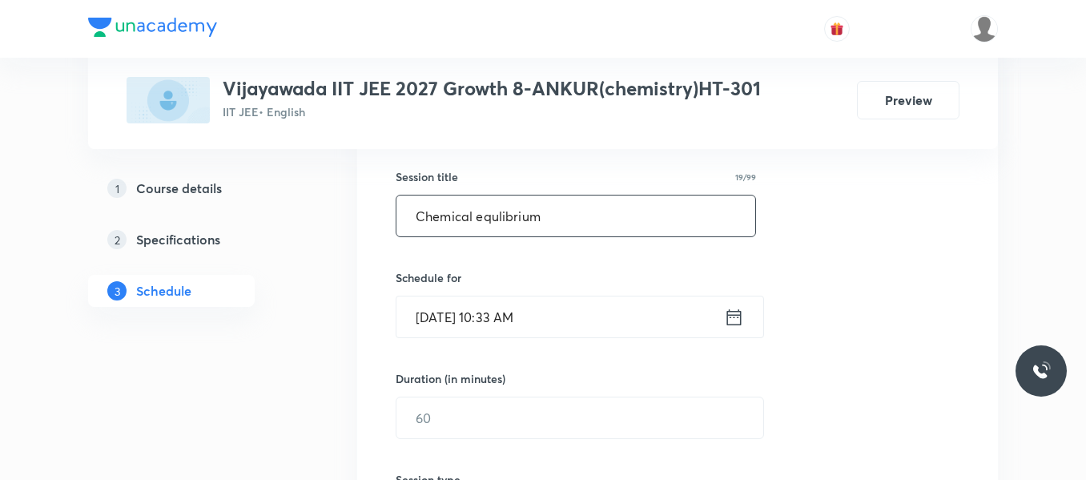
type input "Chemical equlibrium"
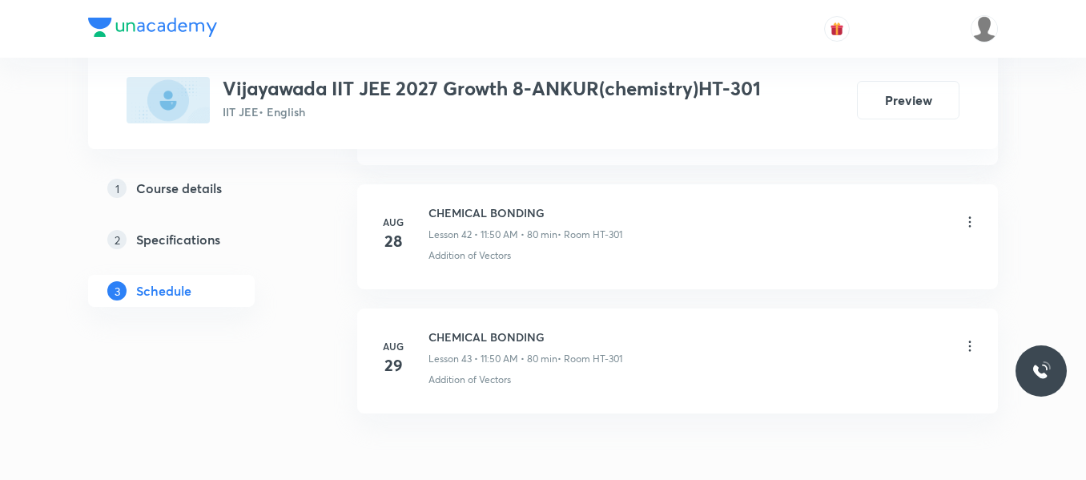
scroll to position [6141, 0]
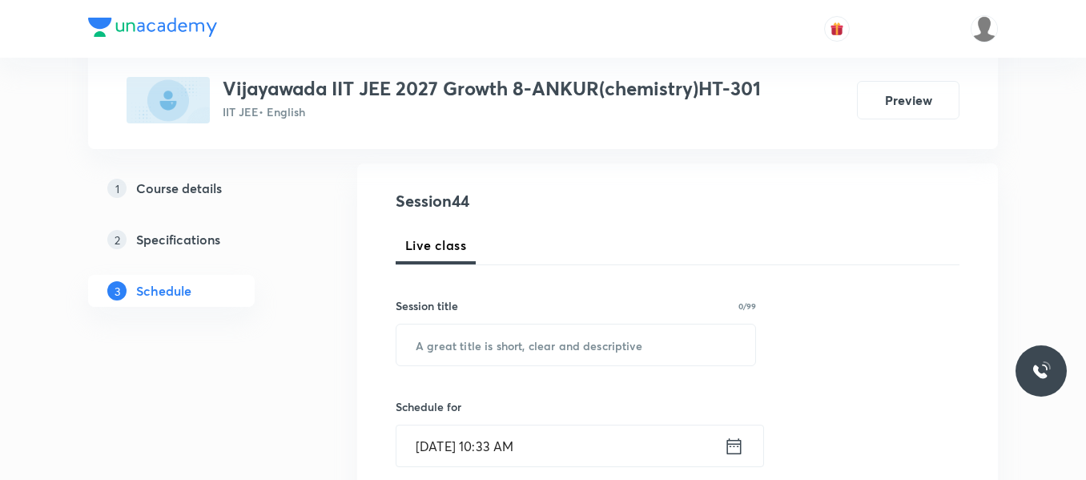
scroll to position [158, 0]
click at [462, 348] on input "text" at bounding box center [575, 343] width 359 height 41
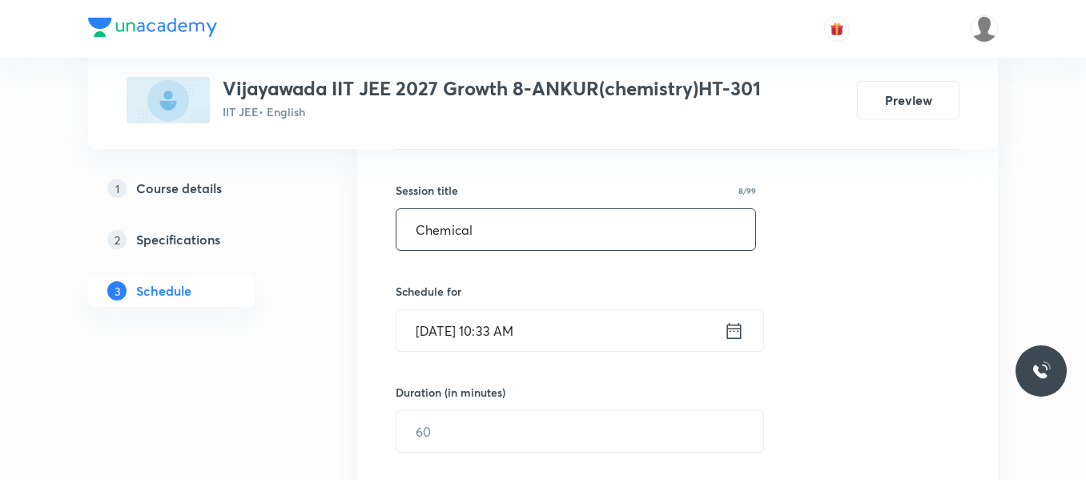
scroll to position [273, 0]
type input "Chemical equlibrium"
click at [725, 333] on icon at bounding box center [734, 330] width 20 height 22
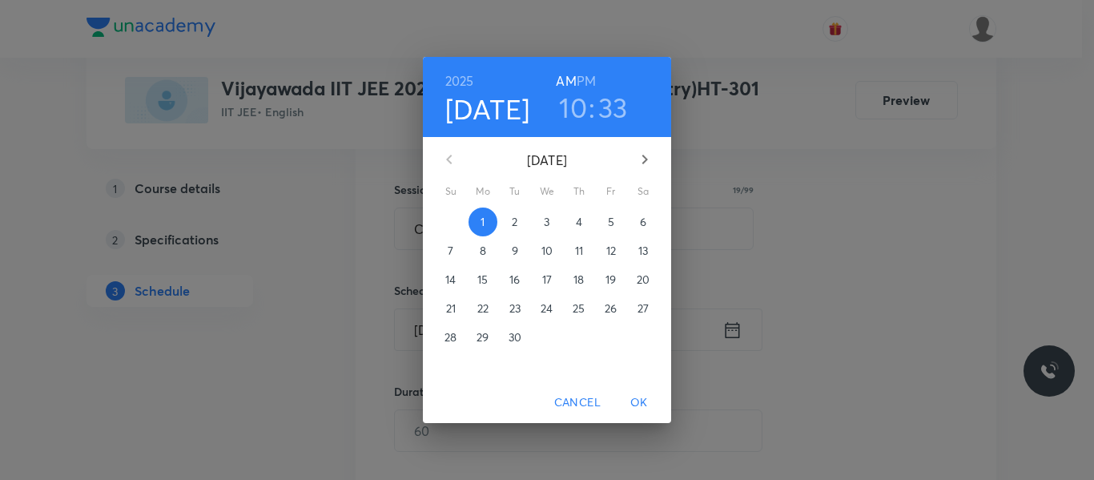
click at [612, 102] on h3 "33" at bounding box center [613, 107] width 30 height 34
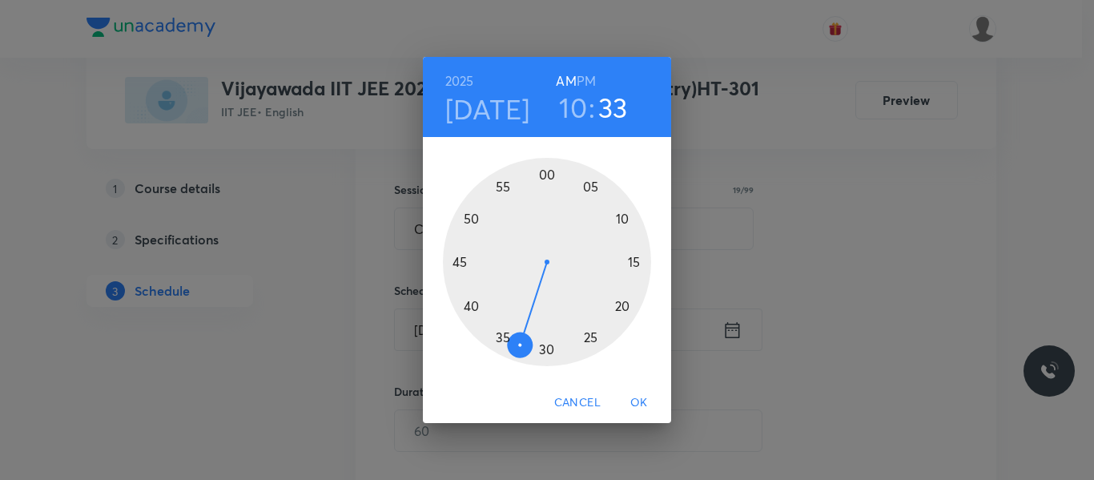
click at [570, 106] on h3 "10" at bounding box center [573, 107] width 28 height 34
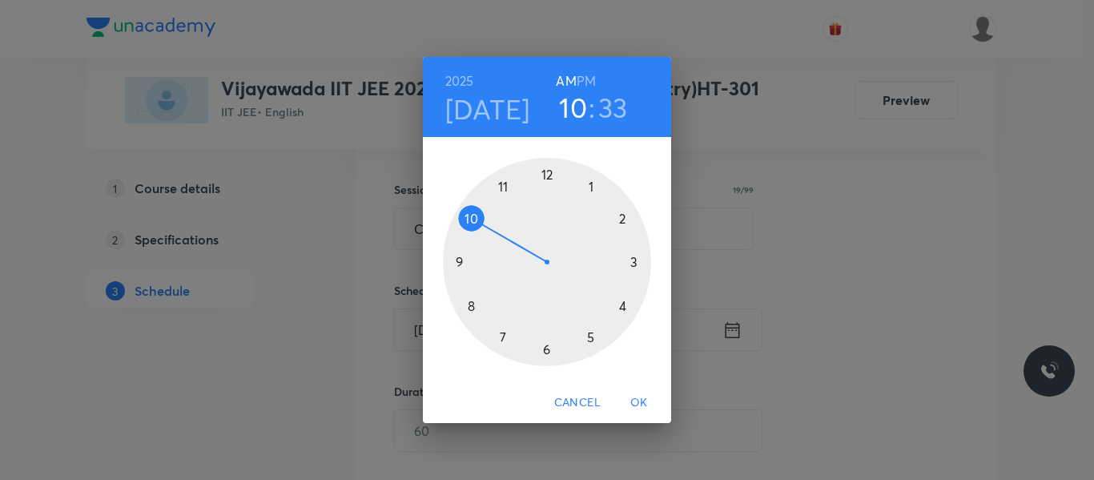
click at [502, 185] on div at bounding box center [547, 262] width 208 height 208
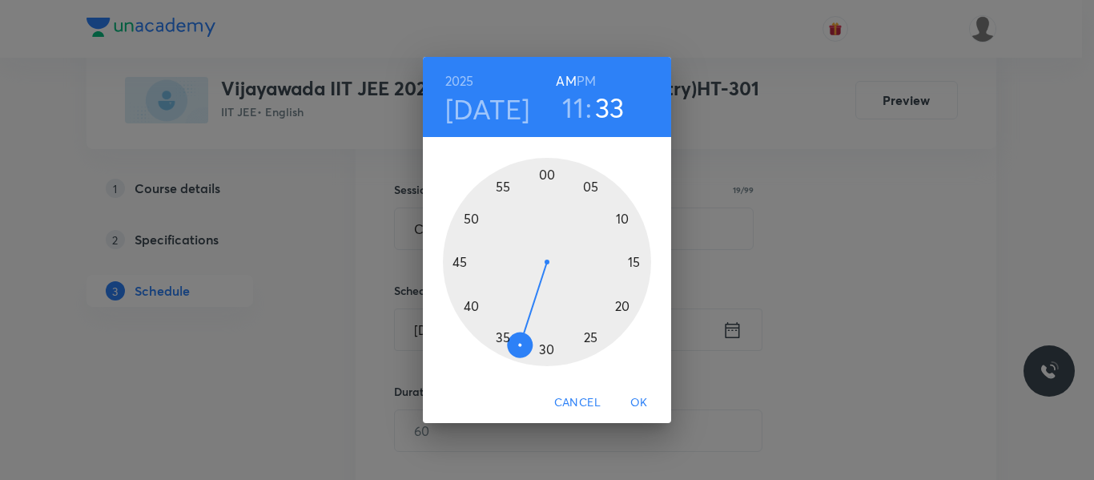
click at [472, 220] on div at bounding box center [547, 262] width 208 height 208
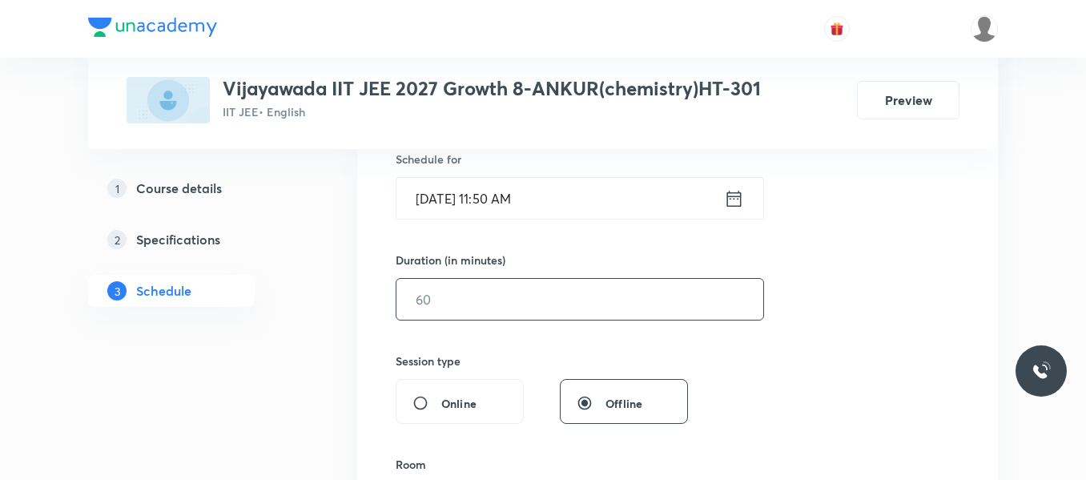
scroll to position [405, 0]
click at [437, 306] on input "text" at bounding box center [579, 298] width 367 height 41
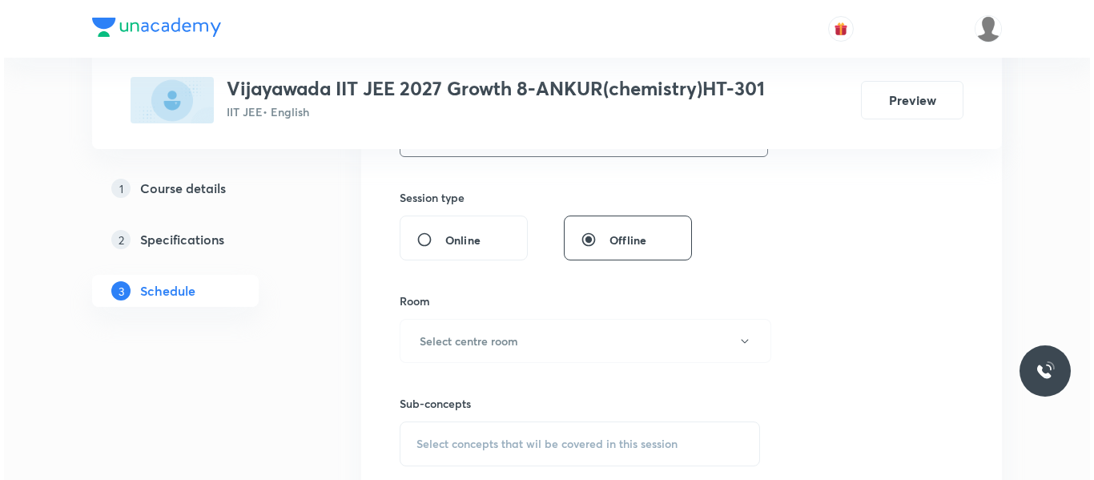
scroll to position [568, 0]
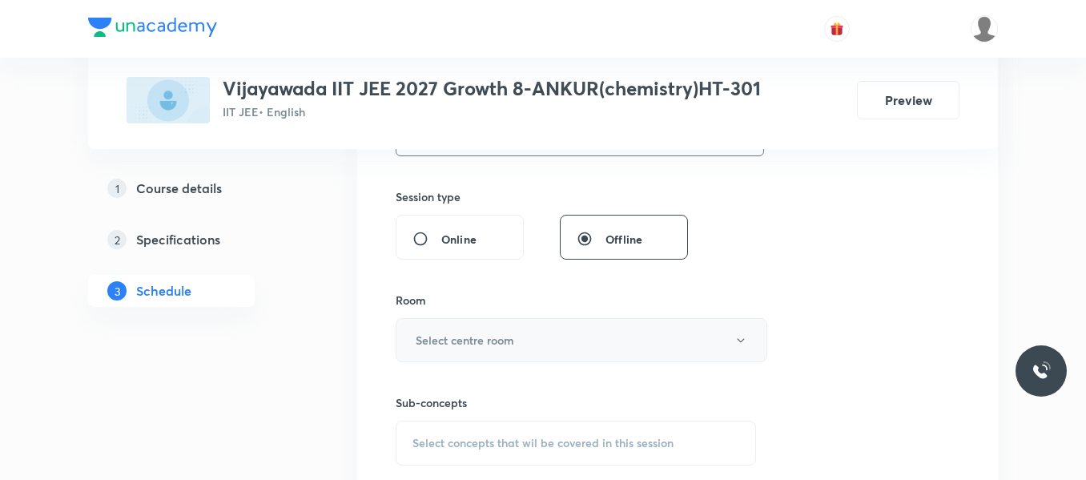
type input "80"
click at [444, 336] on h6 "Select centre room" at bounding box center [465, 339] width 98 height 17
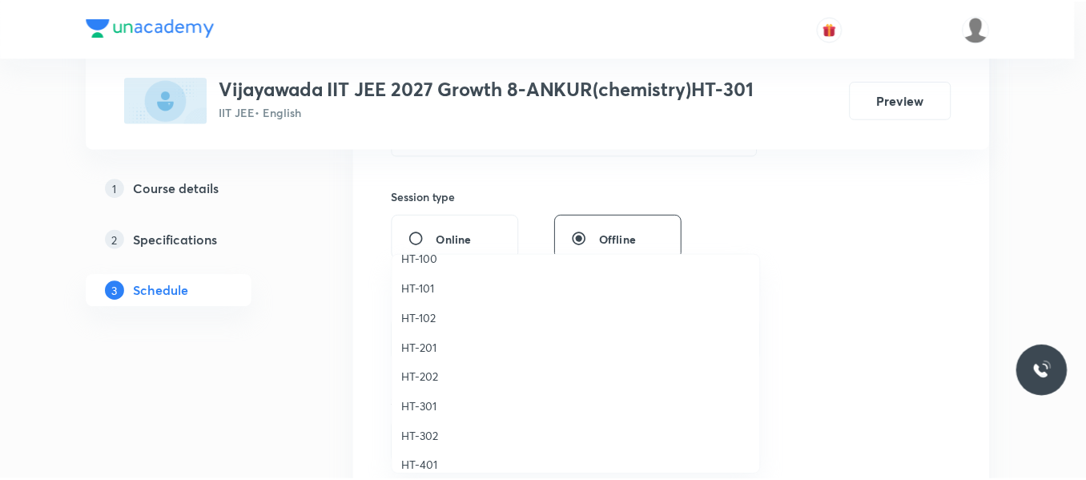
scroll to position [610, 0]
click at [427, 405] on span "HT-301" at bounding box center [579, 406] width 351 height 17
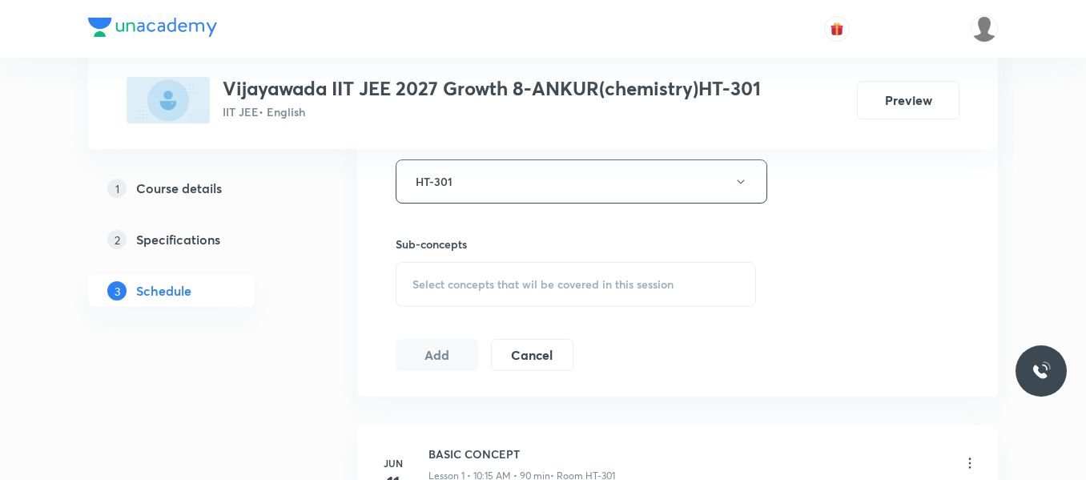
scroll to position [728, 0]
click at [509, 283] on span "Select concepts that wil be covered in this session" at bounding box center [542, 283] width 261 height 13
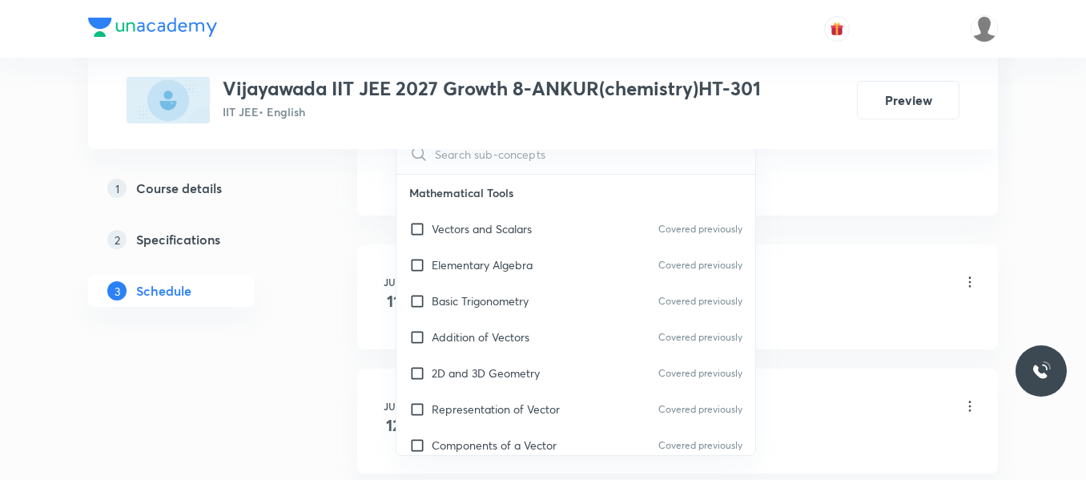
scroll to position [916, 0]
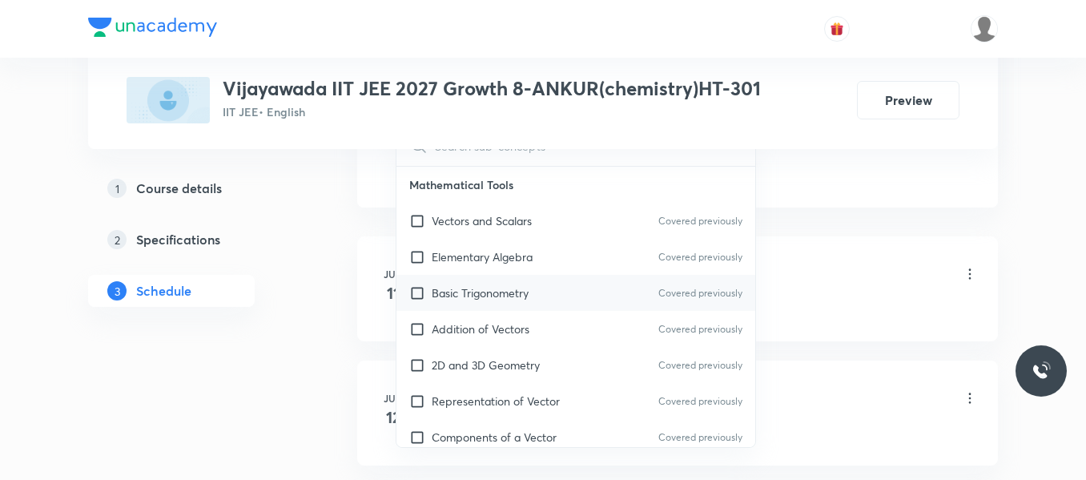
click at [486, 299] on p "Basic Trigonometry" at bounding box center [480, 292] width 97 height 17
checkbox input "true"
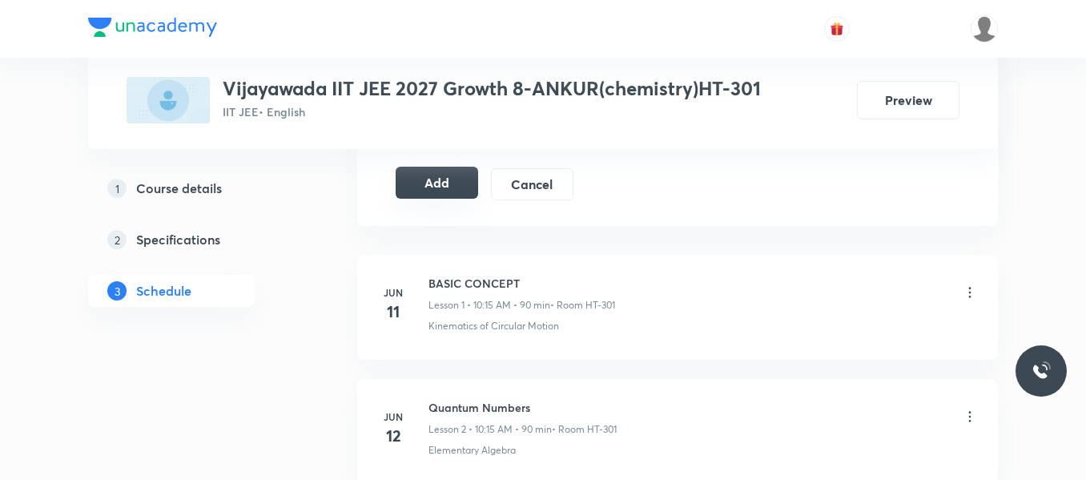
click at [454, 185] on button "Add" at bounding box center [437, 183] width 82 height 32
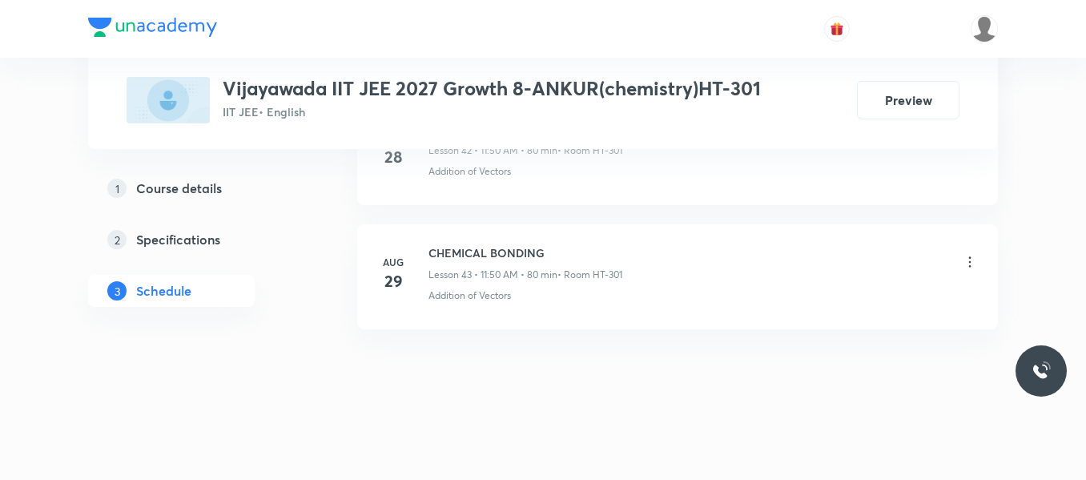
scroll to position [5425, 0]
